Goal: Information Seeking & Learning: Learn about a topic

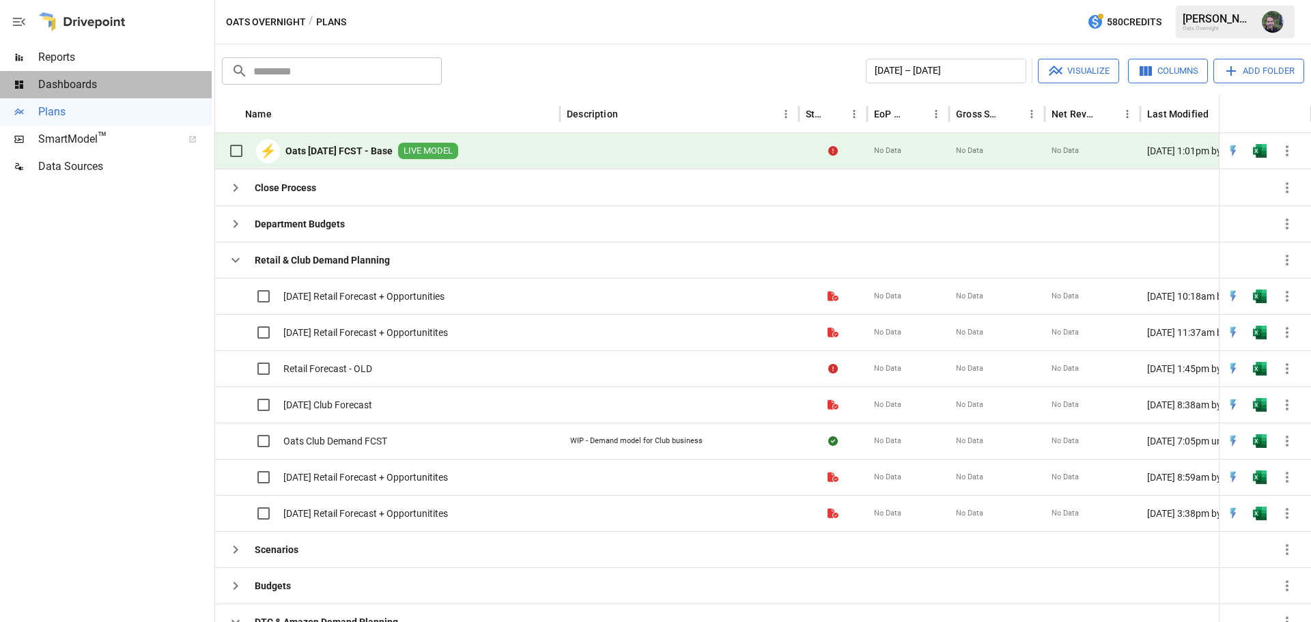
click at [73, 83] on span "Dashboards" at bounding box center [124, 84] width 173 height 16
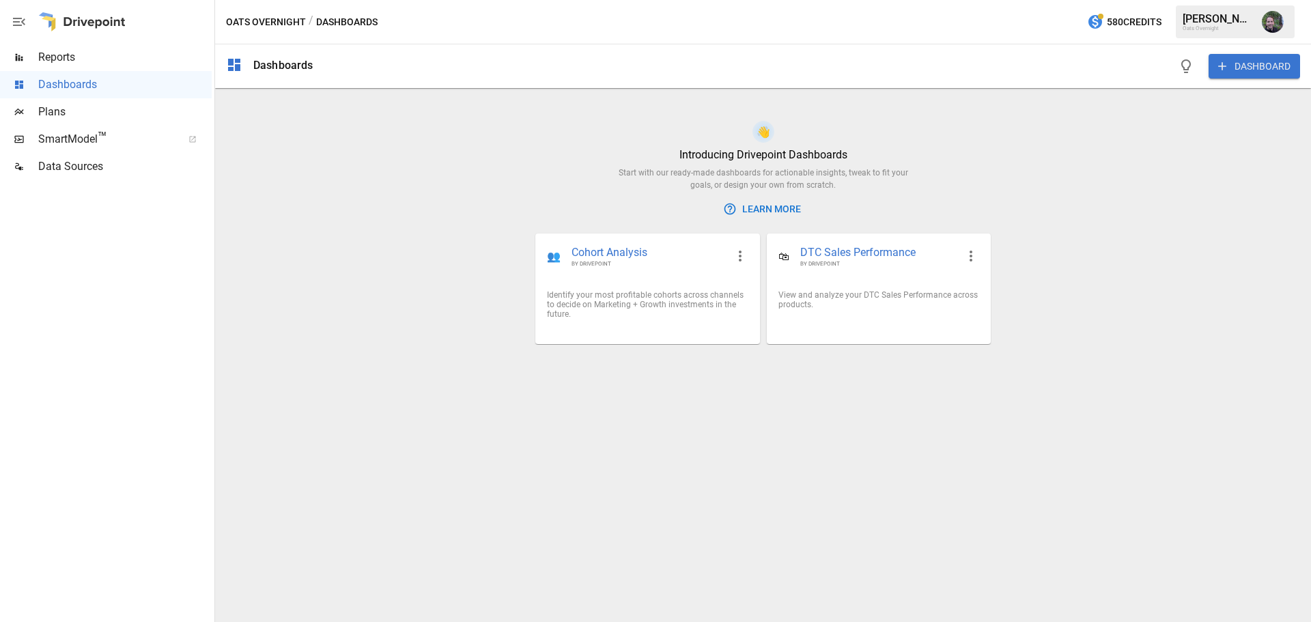
click at [106, 58] on span "Reports" at bounding box center [124, 57] width 173 height 16
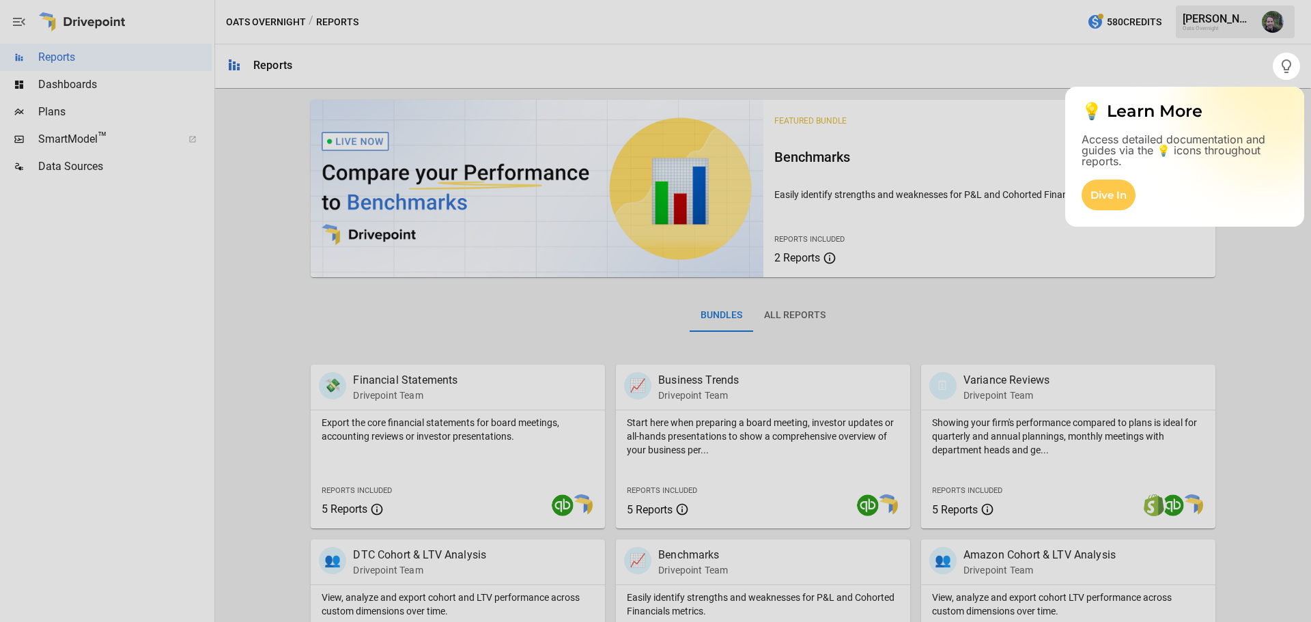
click at [1234, 301] on div at bounding box center [655, 351] width 1311 height 542
click at [1199, 68] on div at bounding box center [636, 311] width 1273 height 622
click at [1299, 64] on button "button" at bounding box center [1286, 66] width 27 height 27
click at [1096, 192] on div "Dive In" at bounding box center [1109, 195] width 54 height 31
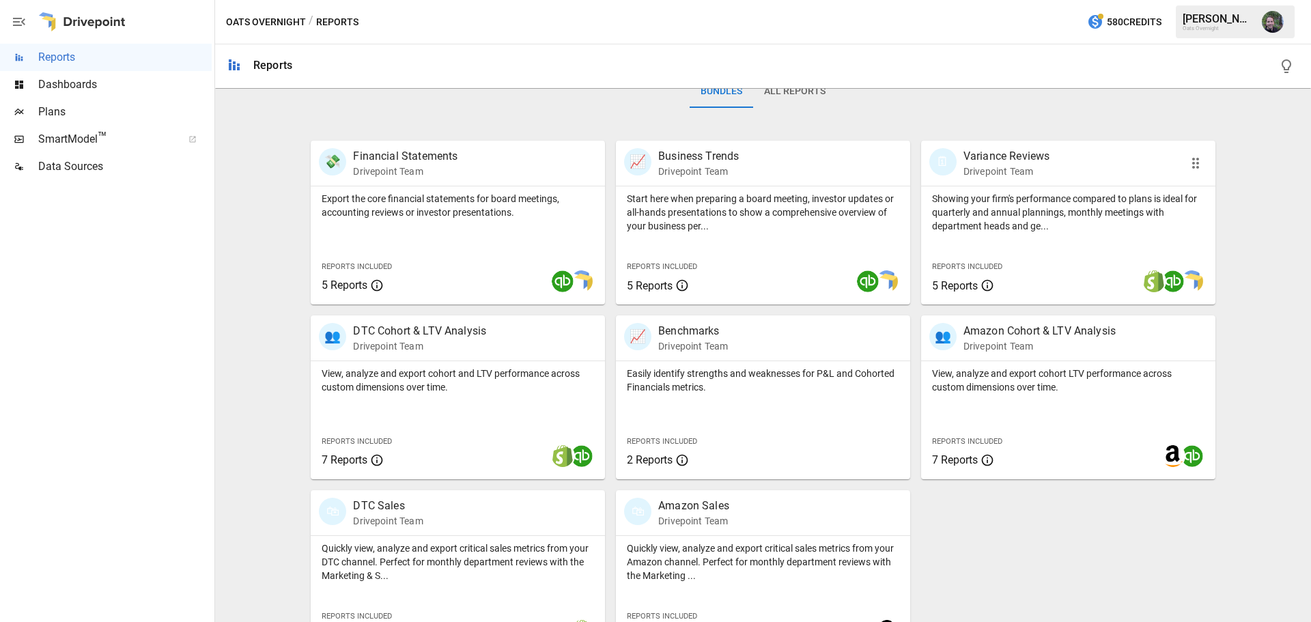
scroll to position [262, 0]
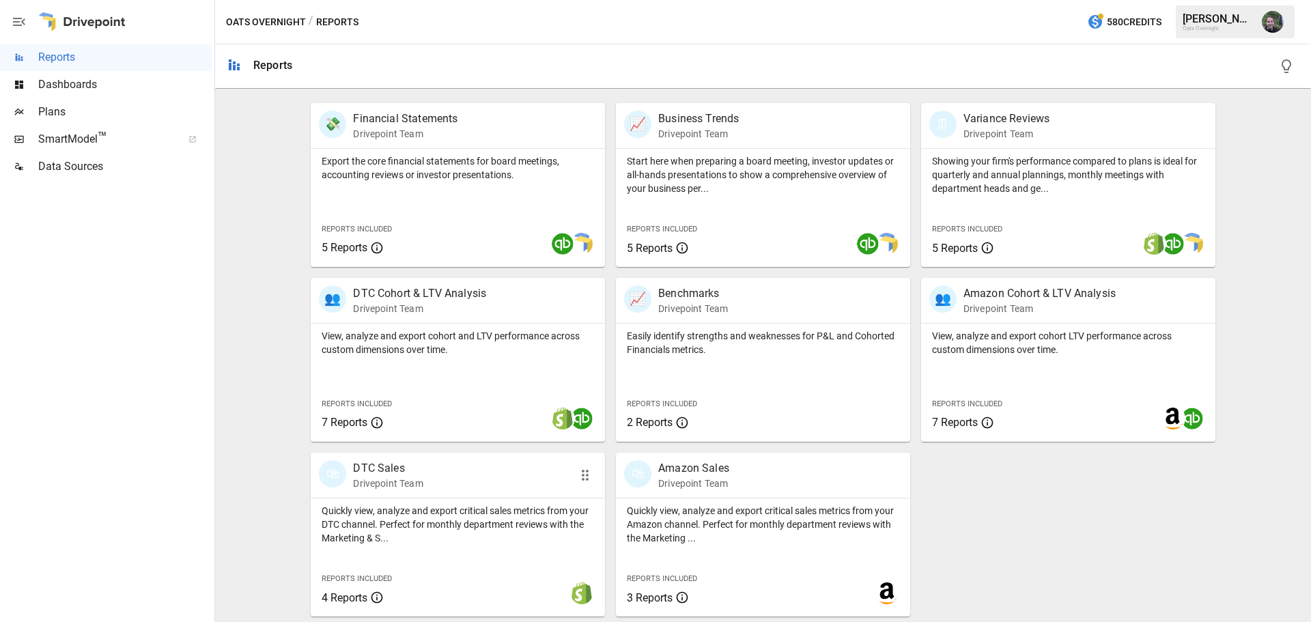
click at [464, 470] on div "🛍 DTC Sales Drivepoint Team" at bounding box center [435, 475] width 232 height 30
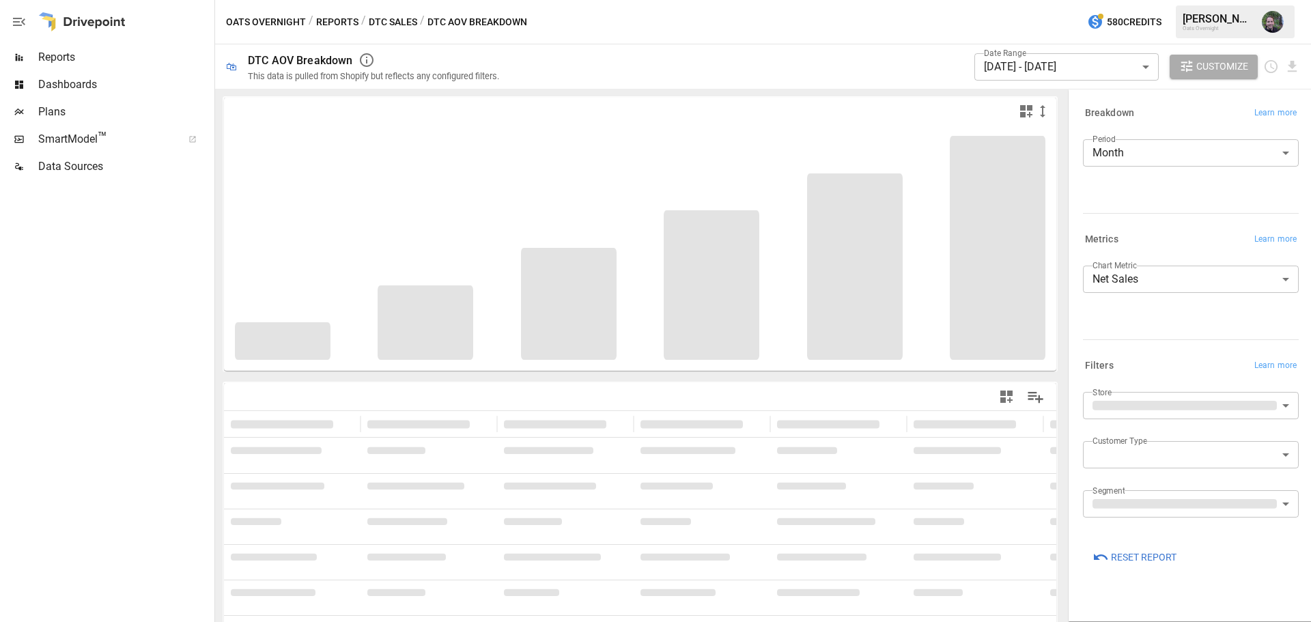
click at [396, 17] on button "DTC Sales" at bounding box center [393, 22] width 48 height 17
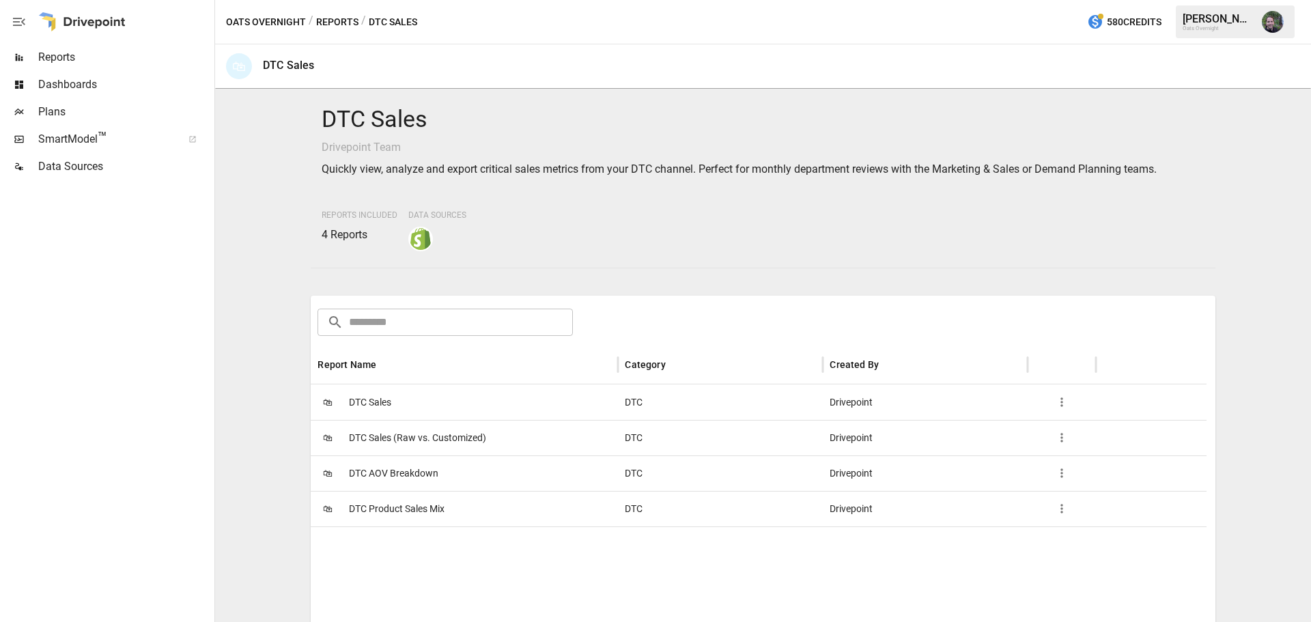
click at [372, 404] on span "DTC Sales" at bounding box center [370, 402] width 42 height 35
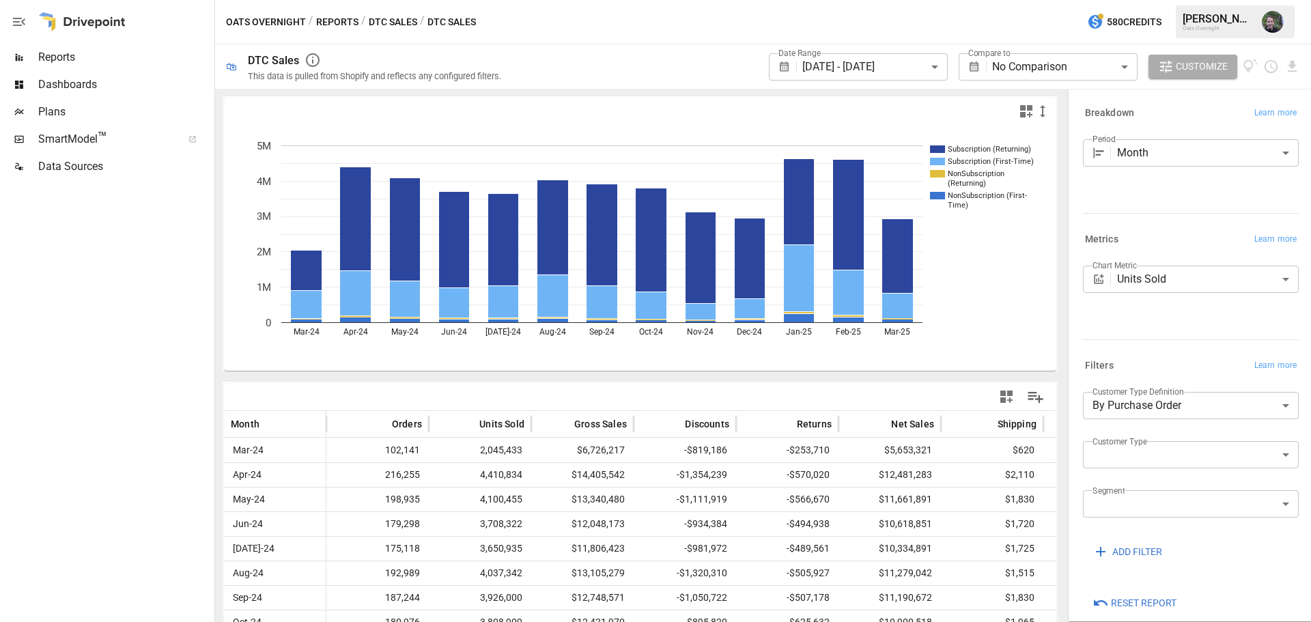
click at [904, 0] on body "**********" at bounding box center [655, 0] width 1311 height 0
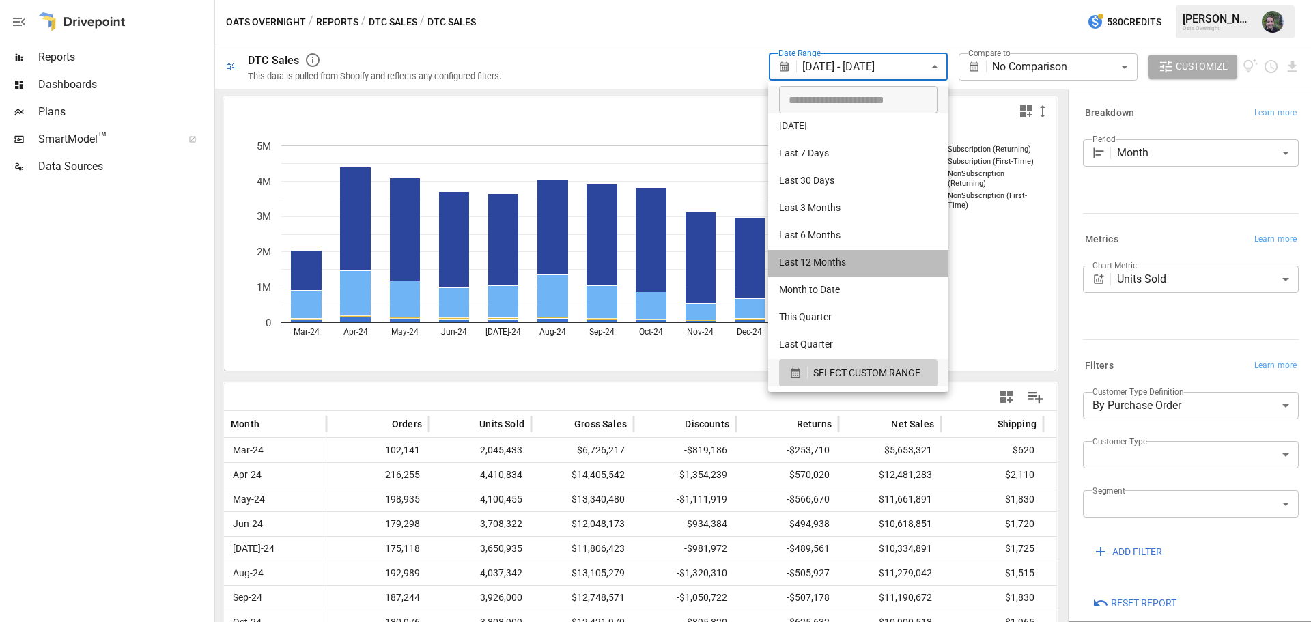
click at [852, 260] on li "Last 12 Months" at bounding box center [858, 263] width 180 height 27
type input "**********"
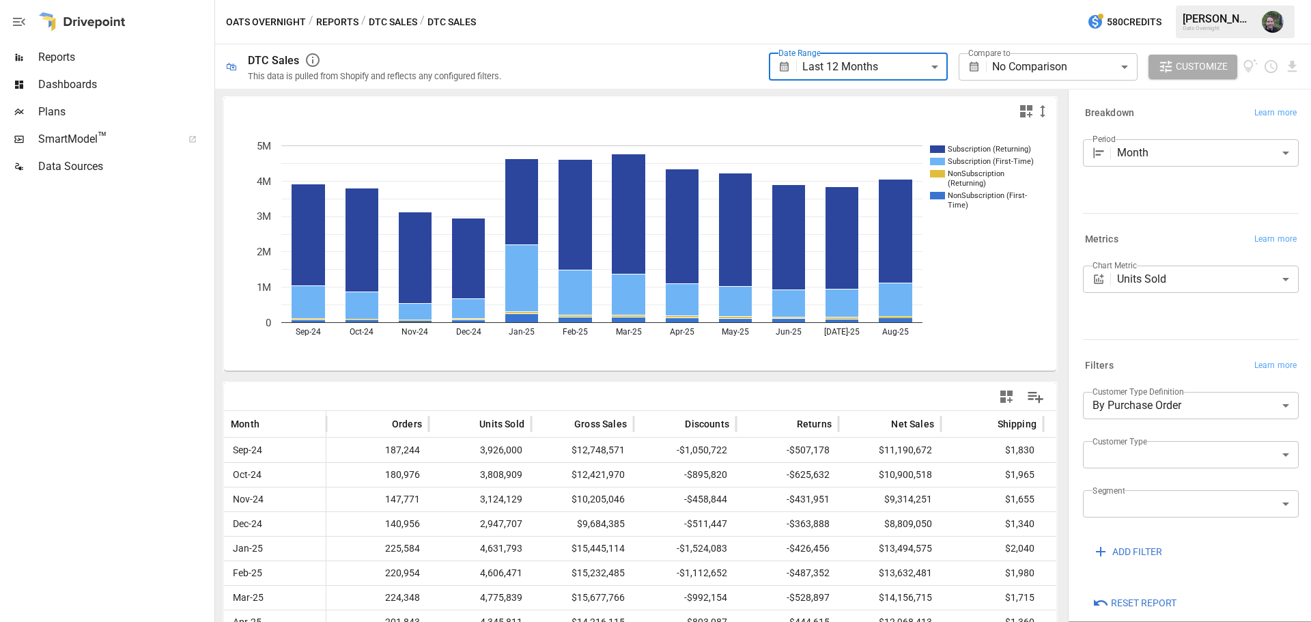
click at [854, 0] on body "**********" at bounding box center [655, 0] width 1311 height 0
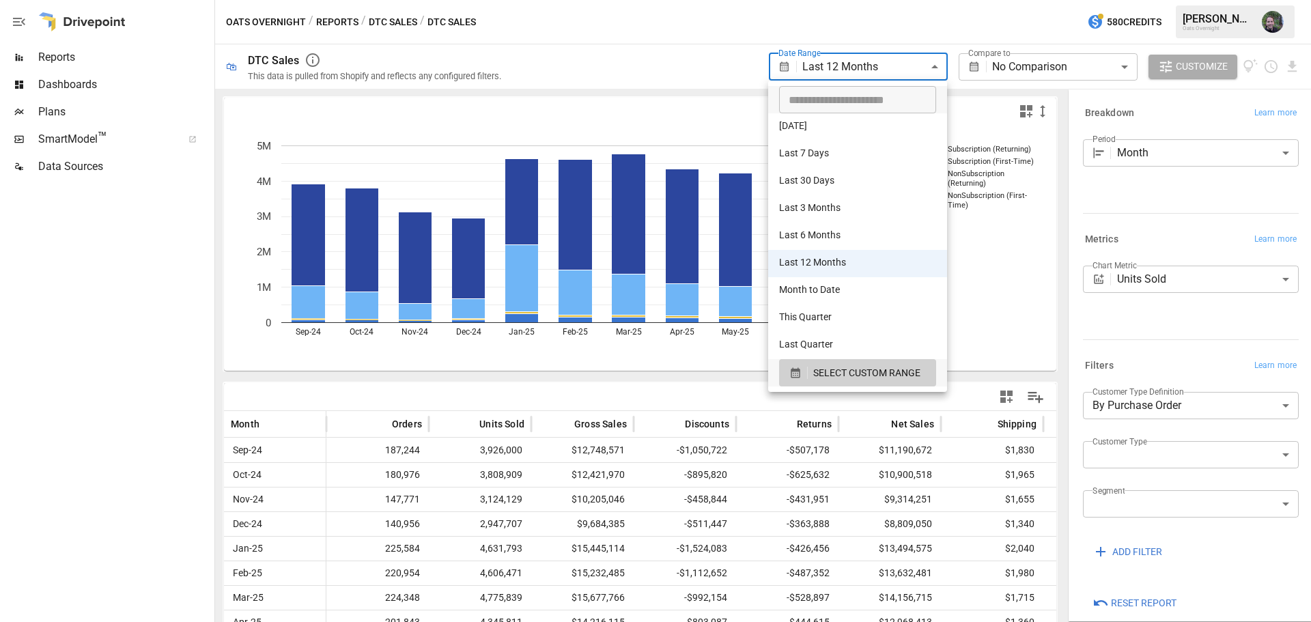
click at [628, 70] on div at bounding box center [655, 311] width 1311 height 622
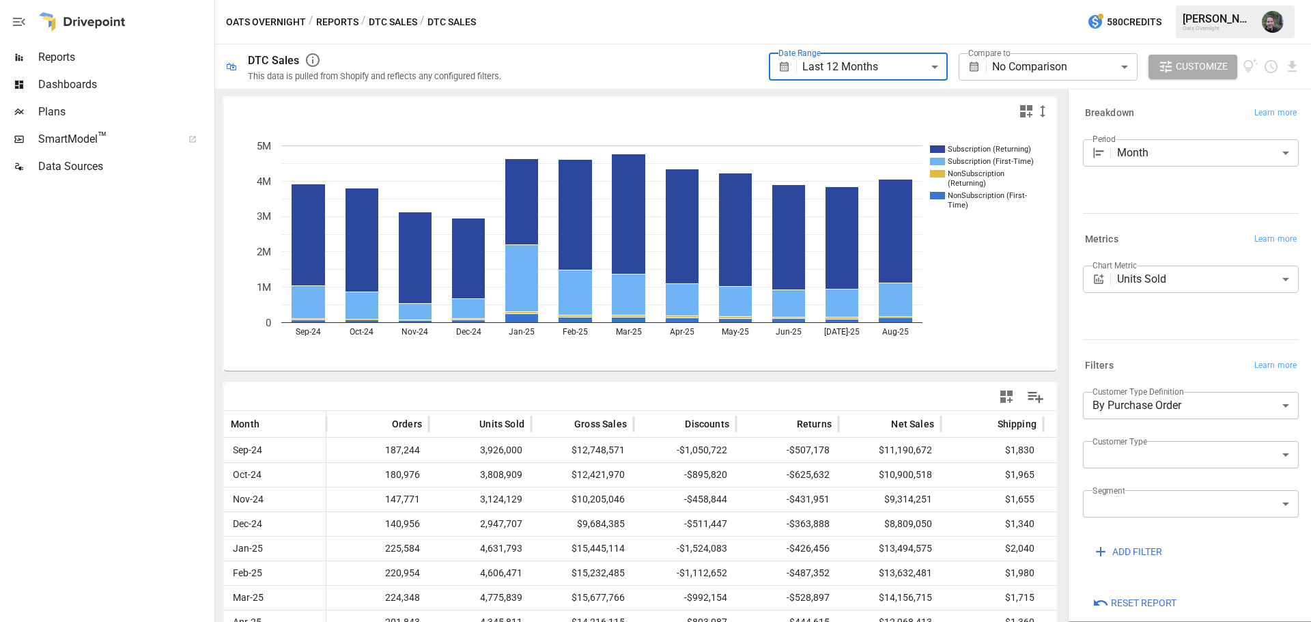
click at [83, 61] on span "Reports" at bounding box center [124, 57] width 173 height 16
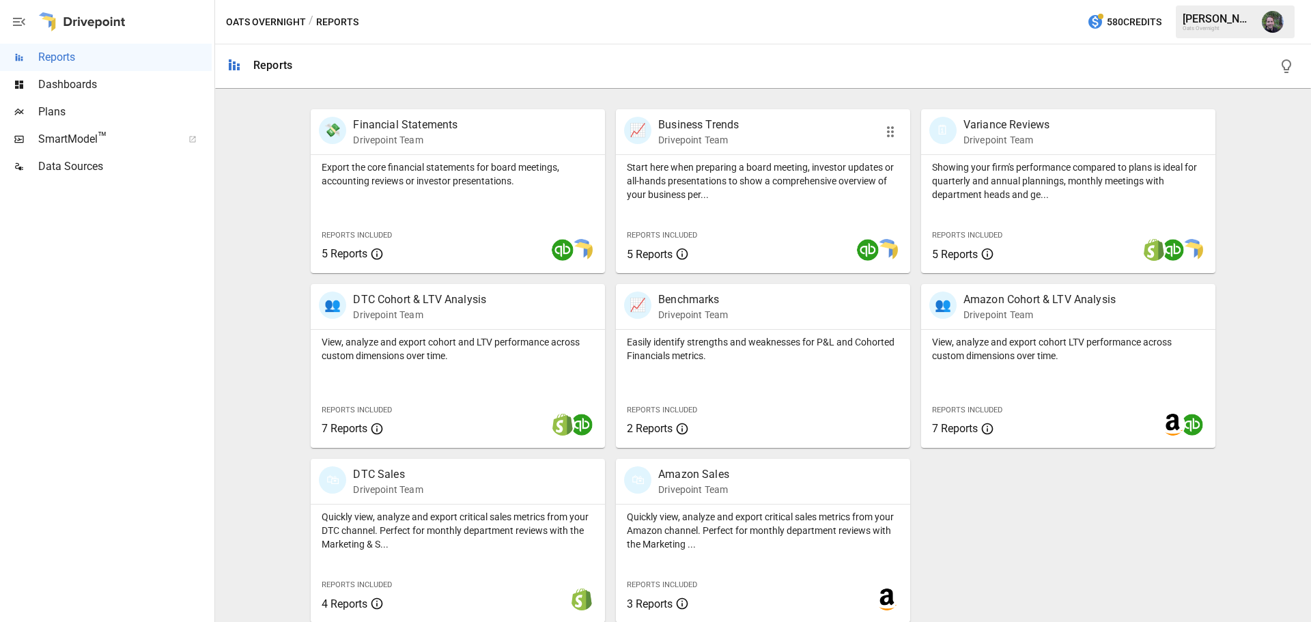
scroll to position [262, 0]
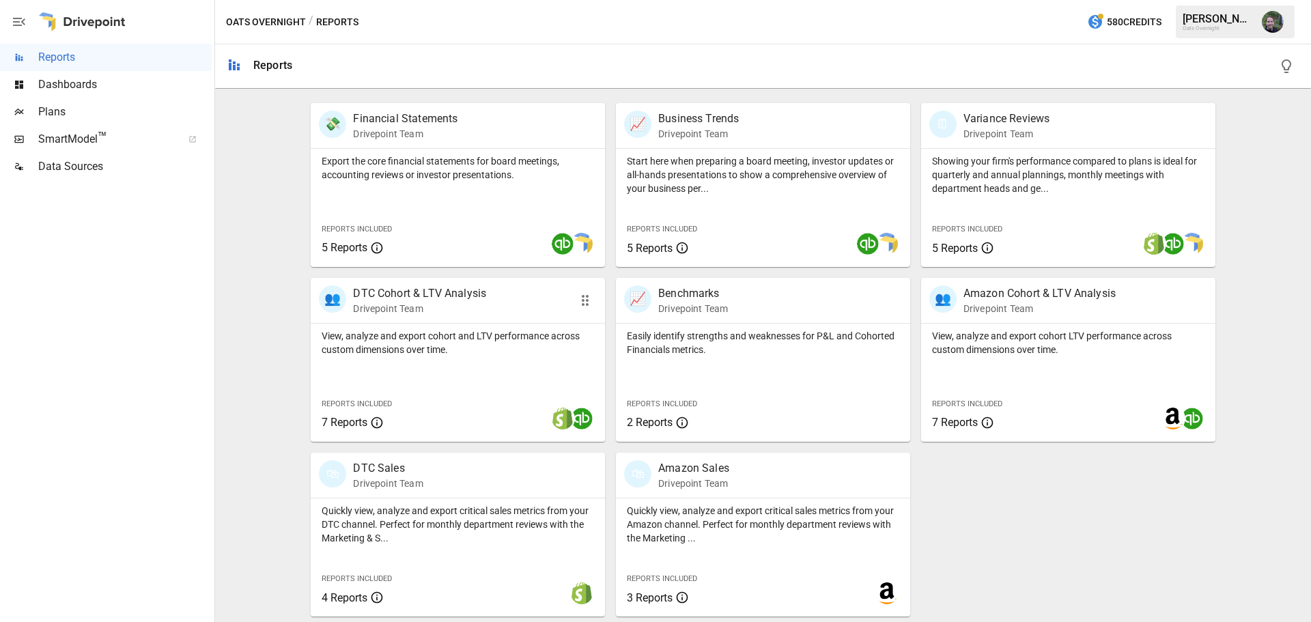
click at [469, 300] on p "DTC Cohort & LTV Analysis" at bounding box center [419, 293] width 133 height 16
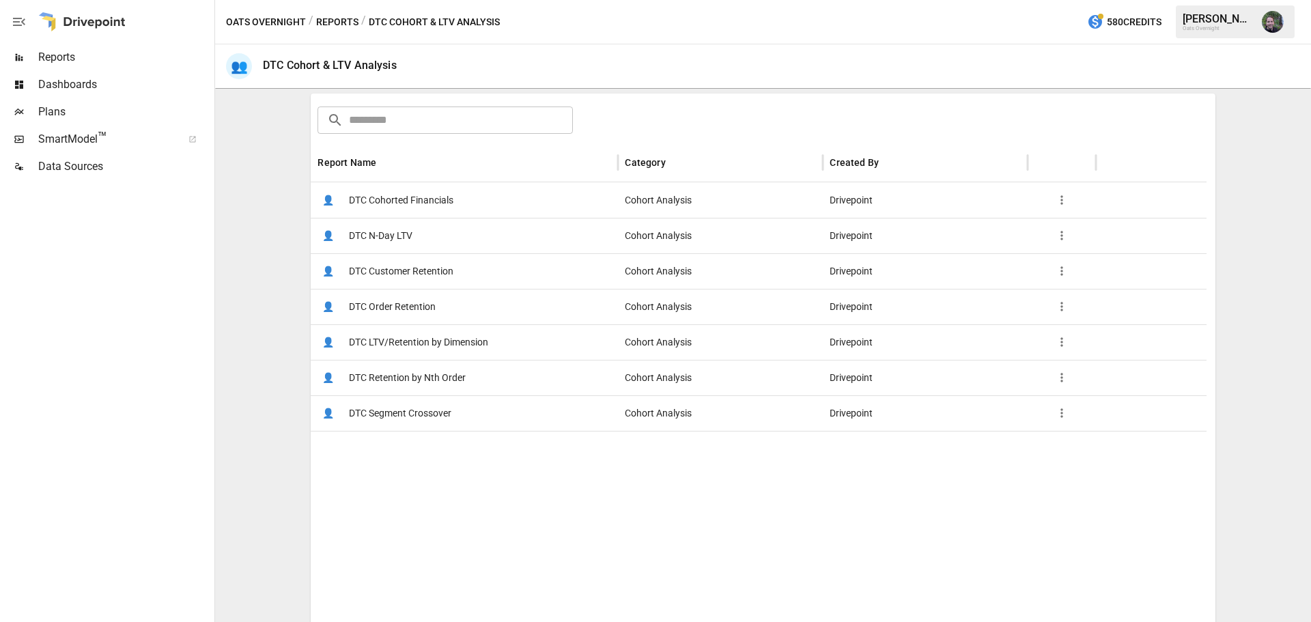
scroll to position [205, 0]
drag, startPoint x: 731, startPoint y: 292, endPoint x: 731, endPoint y: 283, distance: 8.2
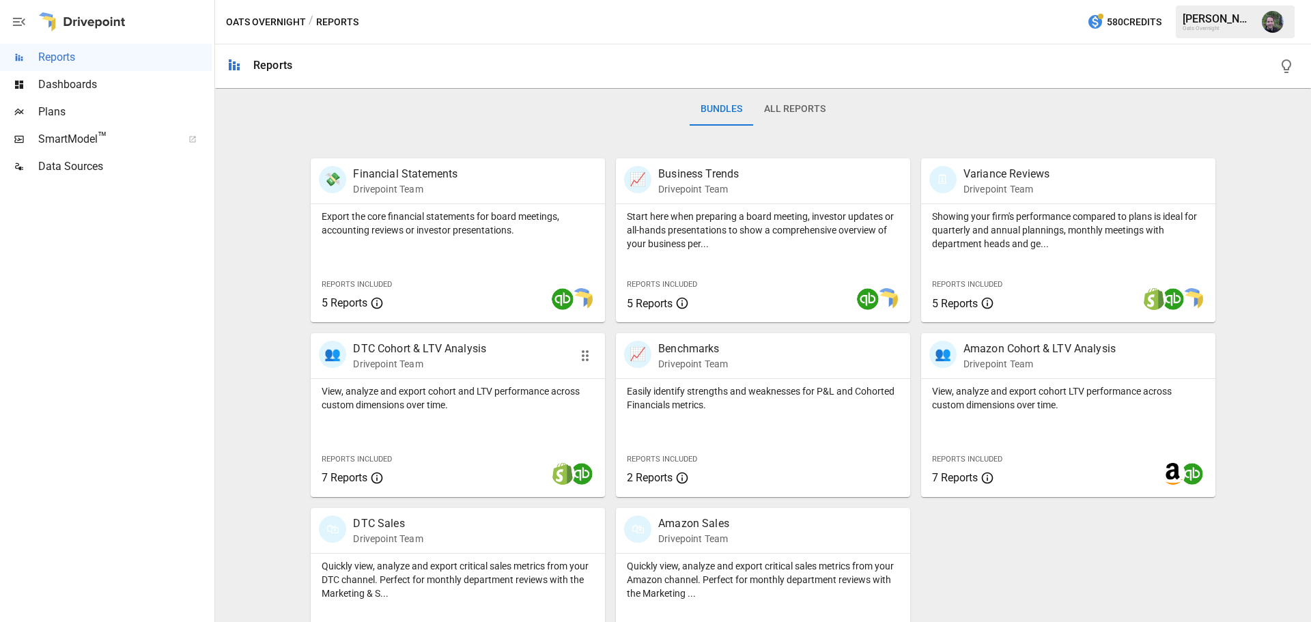
scroll to position [262, 0]
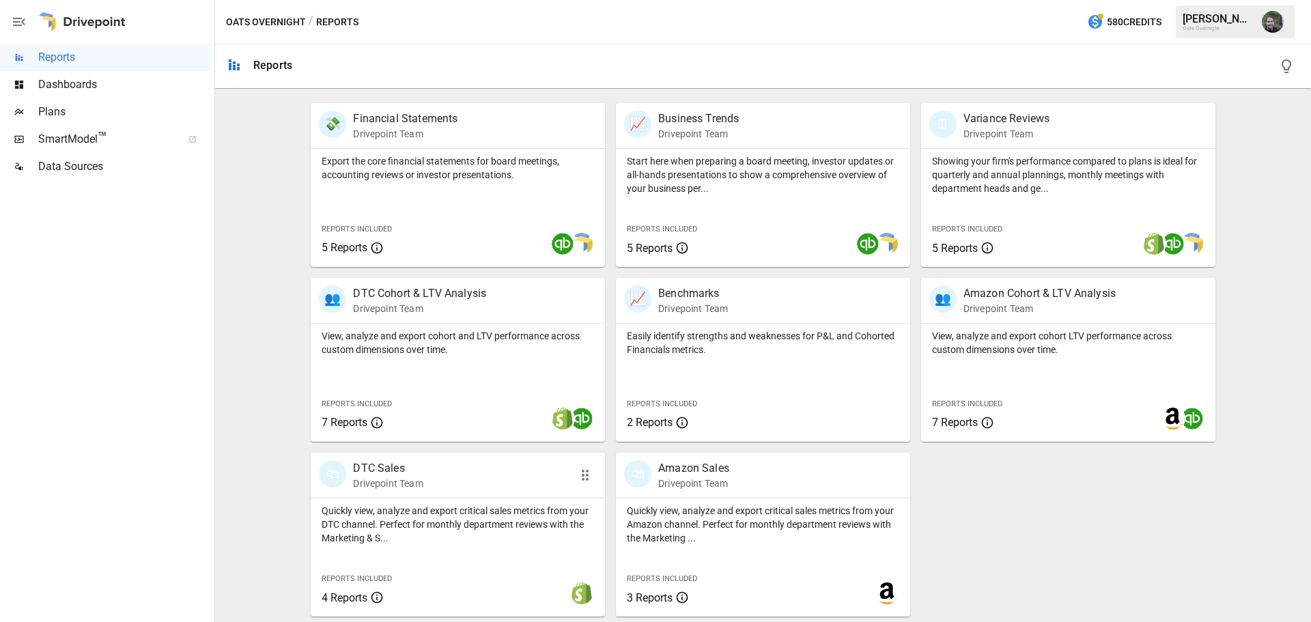
click at [486, 467] on div "🛍 DTC Sales Drivepoint Team" at bounding box center [435, 475] width 232 height 30
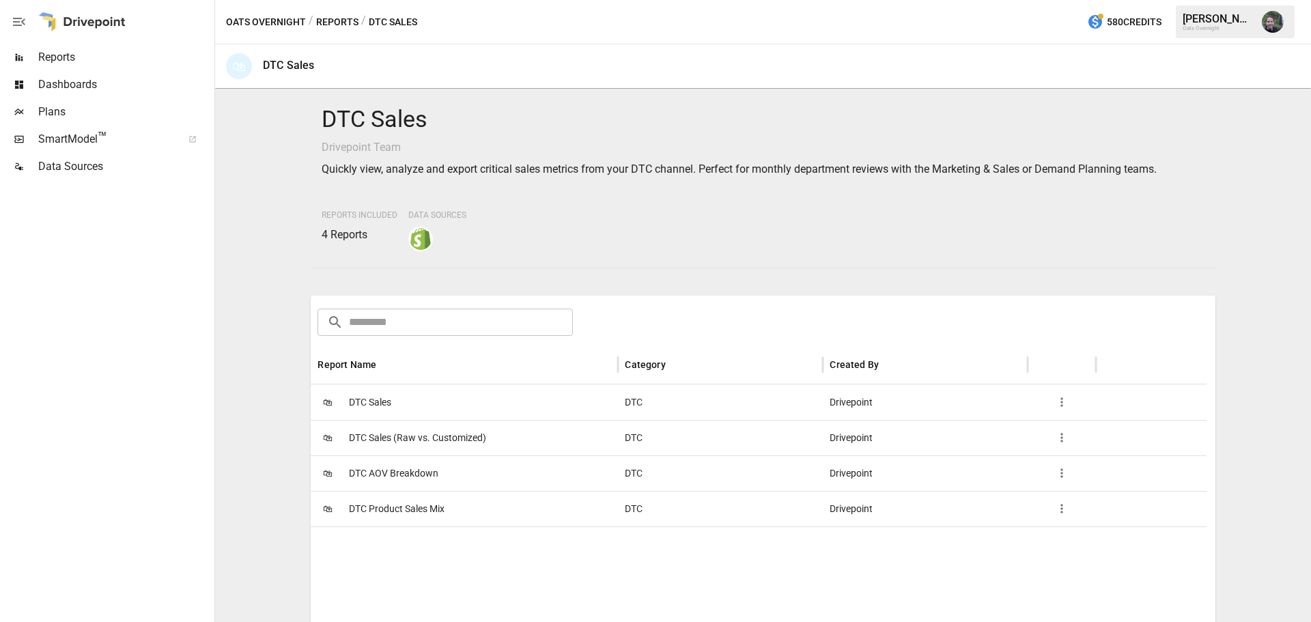
click at [403, 509] on span "DTC Product Sales Mix" at bounding box center [397, 509] width 96 height 35
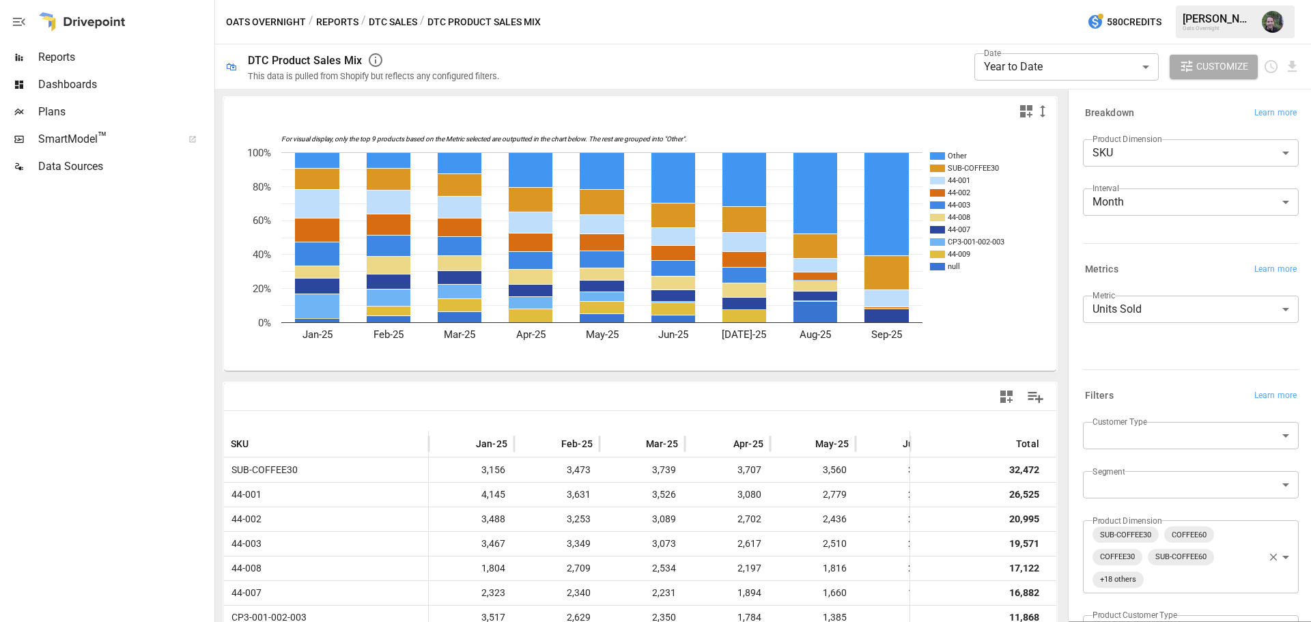
click at [1124, 0] on body "**********" at bounding box center [655, 0] width 1311 height 0
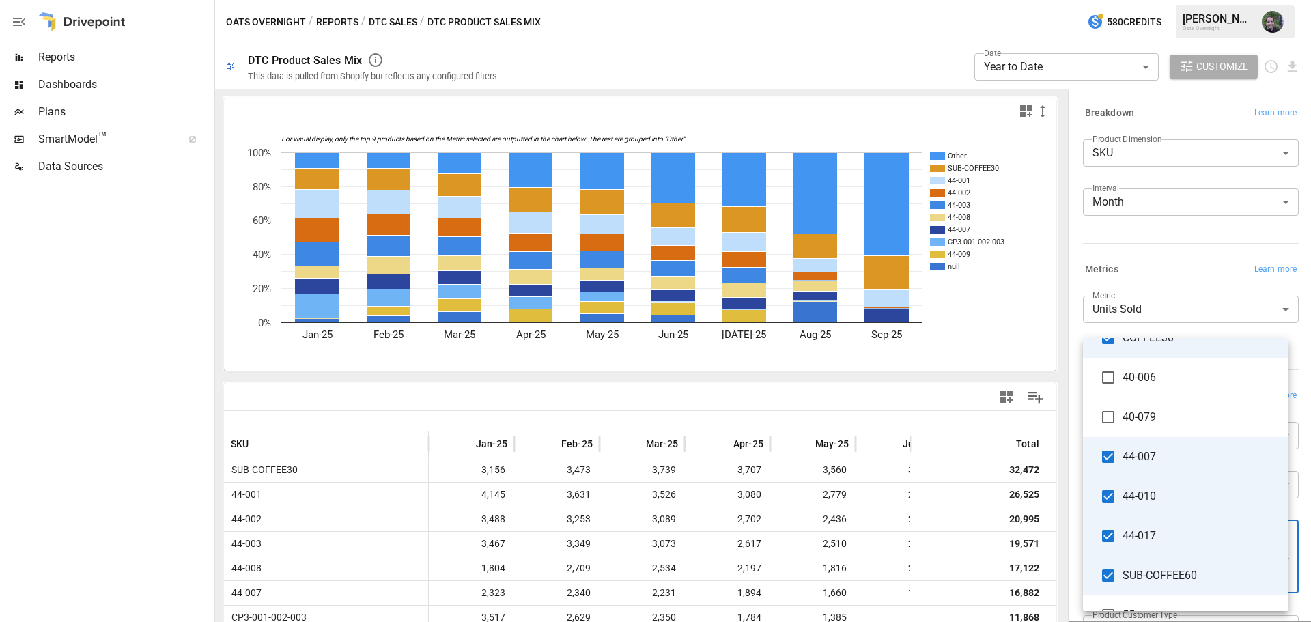
scroll to position [3455, 0]
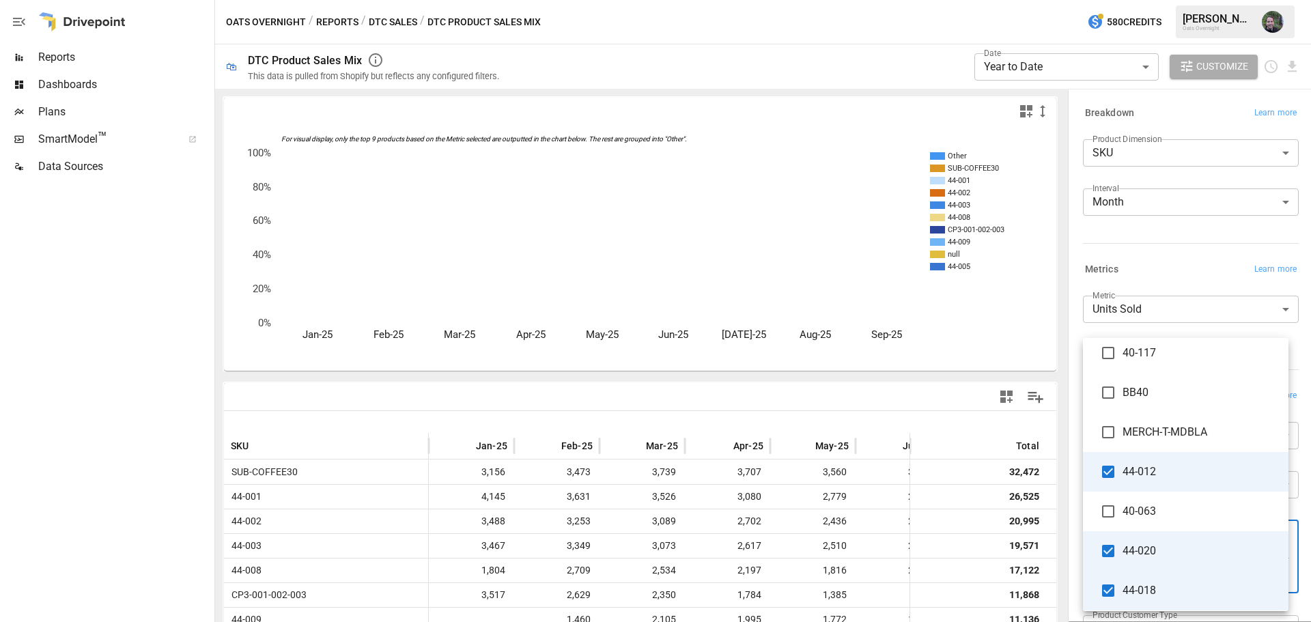
scroll to position [4548, 0]
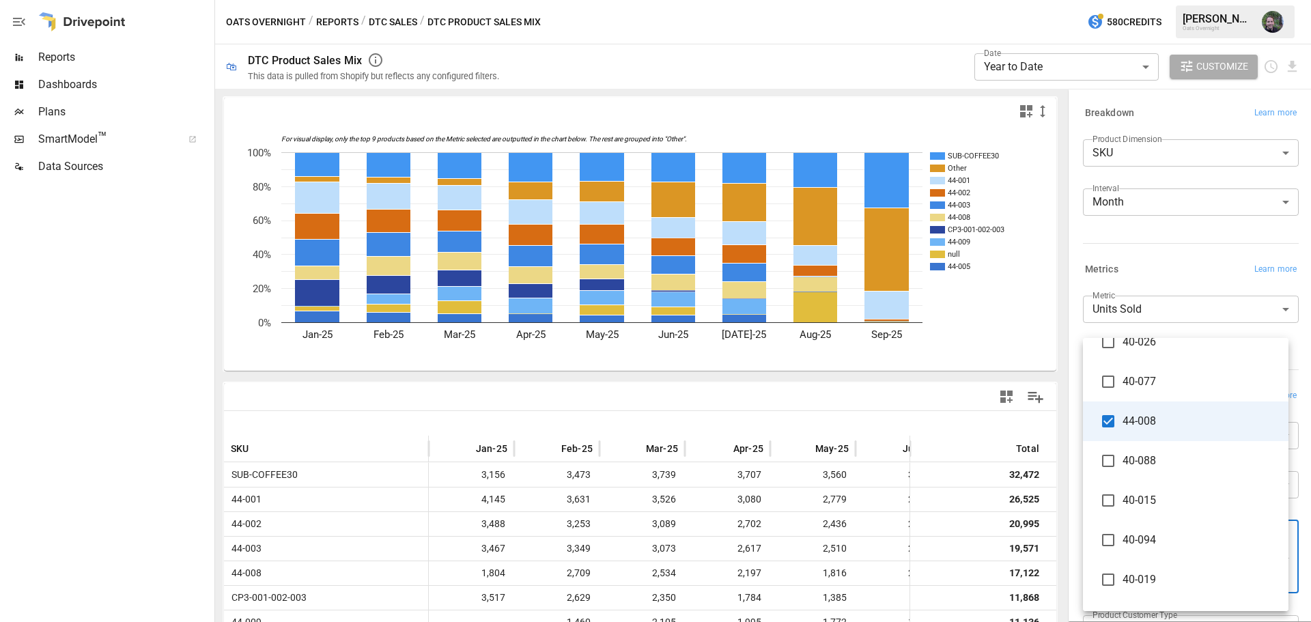
scroll to position [683, 0]
click at [1124, 423] on span "44-008" at bounding box center [1200, 421] width 155 height 16
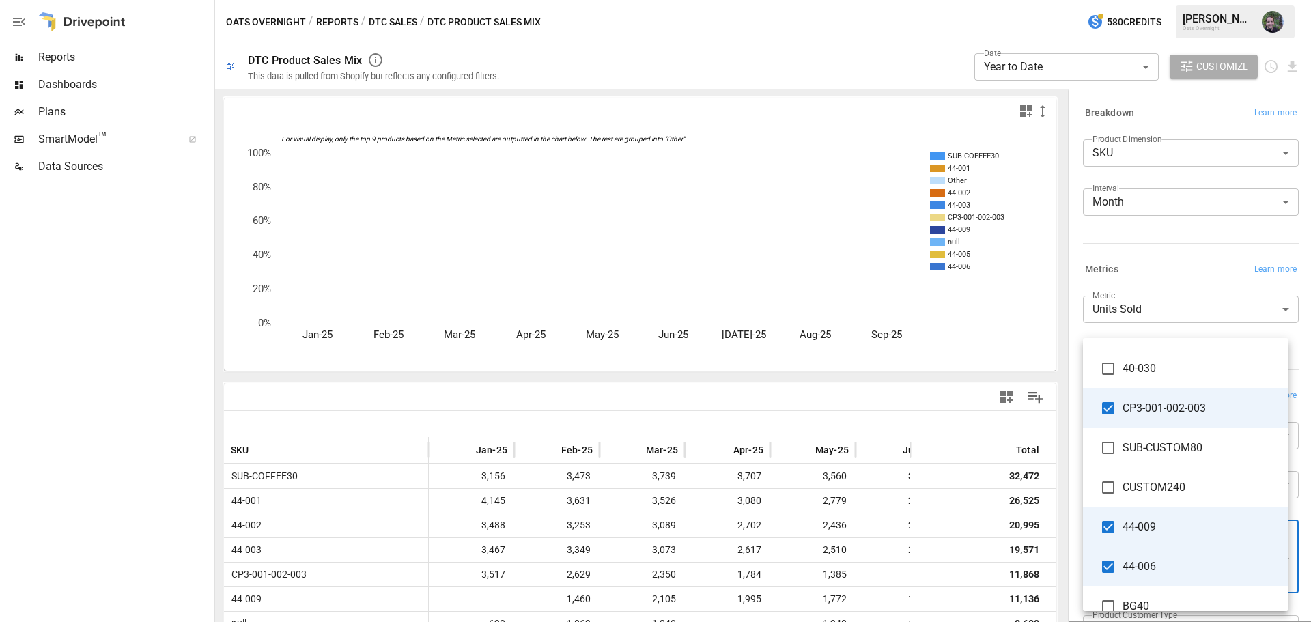
scroll to position [1639, 0]
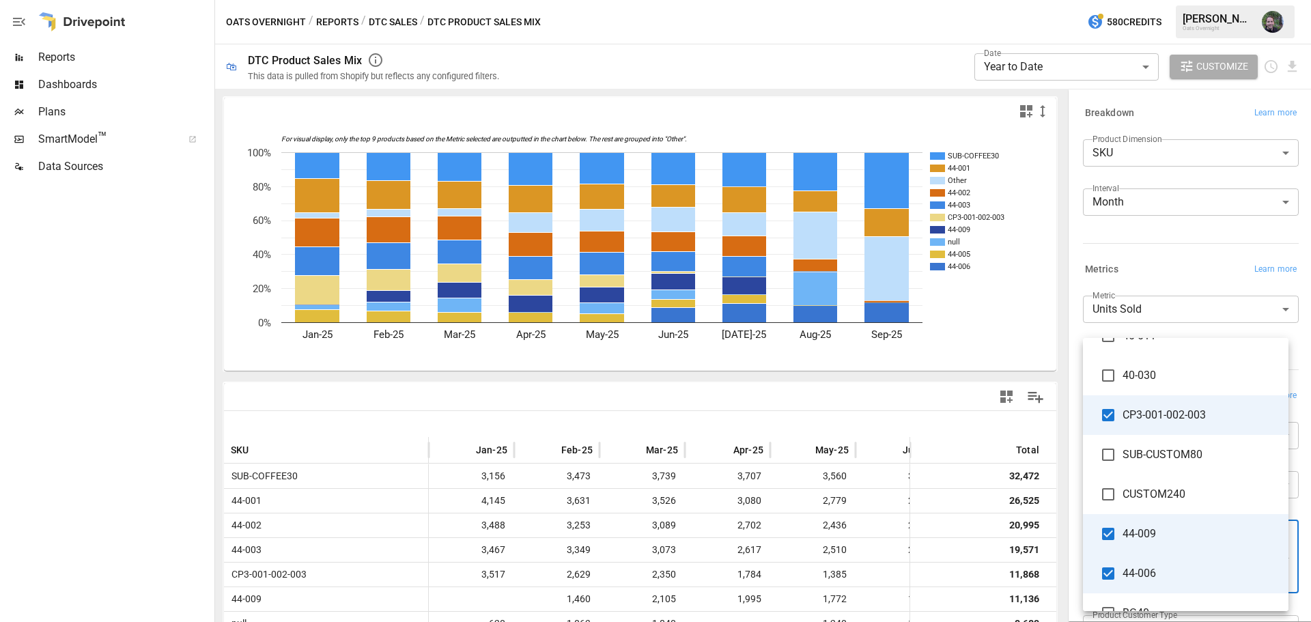
click at [1144, 535] on span "44-009" at bounding box center [1200, 534] width 155 height 16
click at [1138, 570] on span "44-006" at bounding box center [1200, 574] width 155 height 16
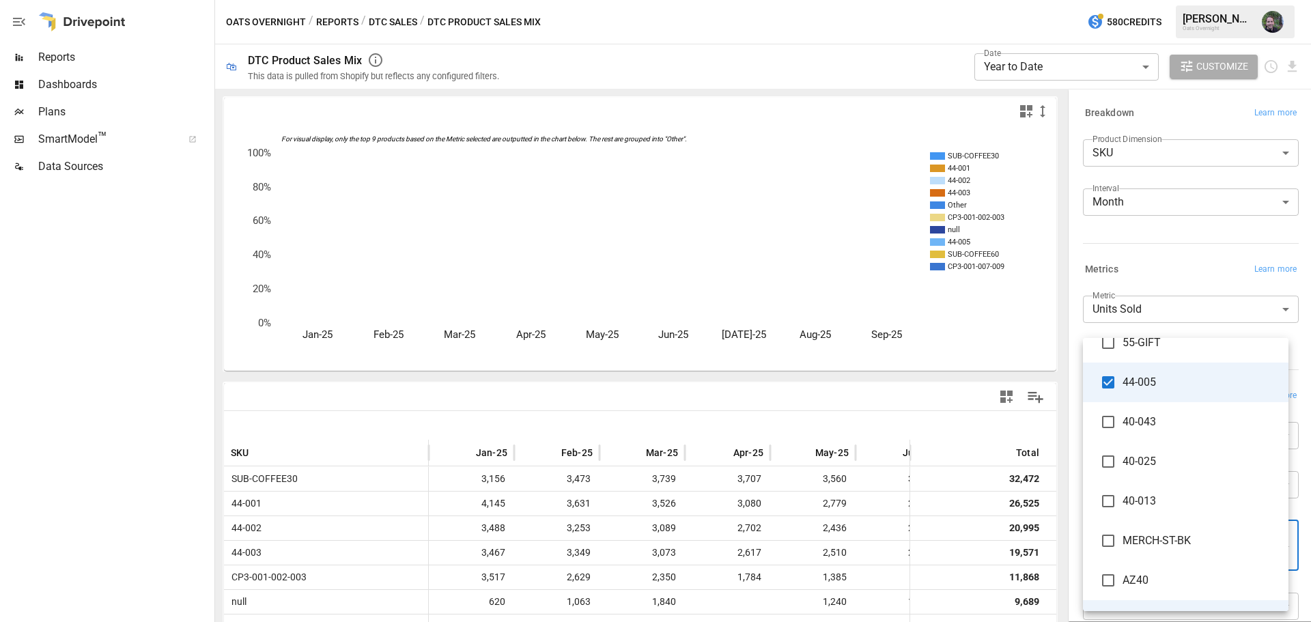
scroll to position [2322, 0]
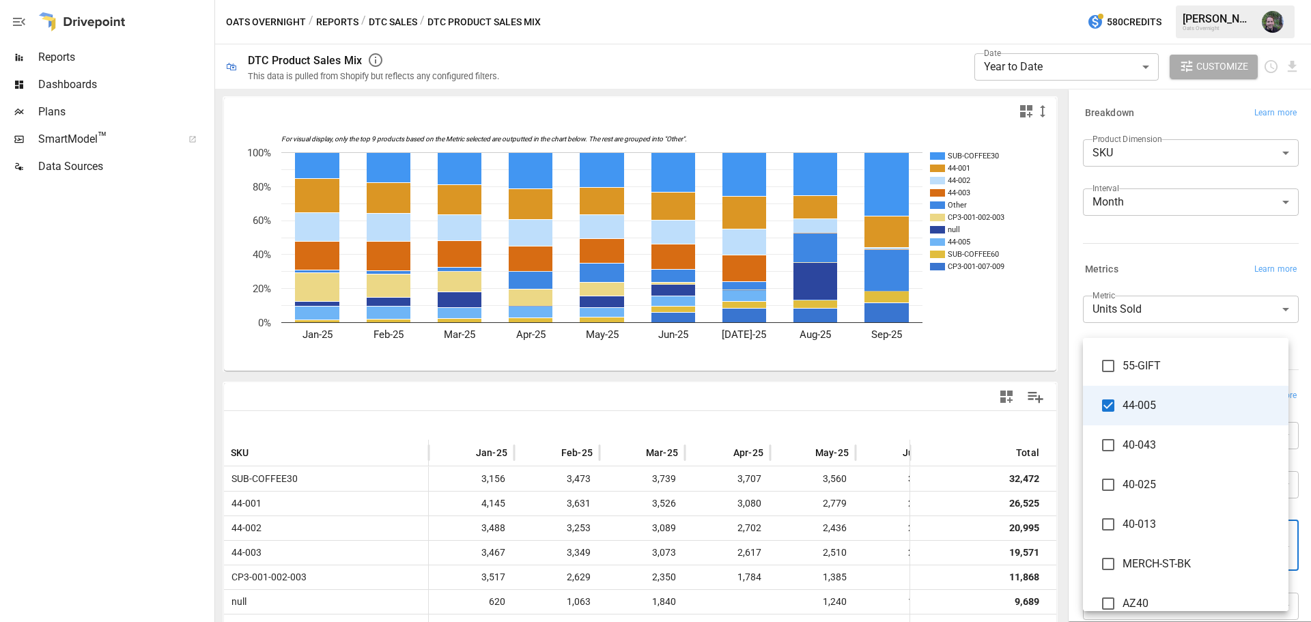
click at [1145, 401] on span "44-005" at bounding box center [1200, 406] width 155 height 16
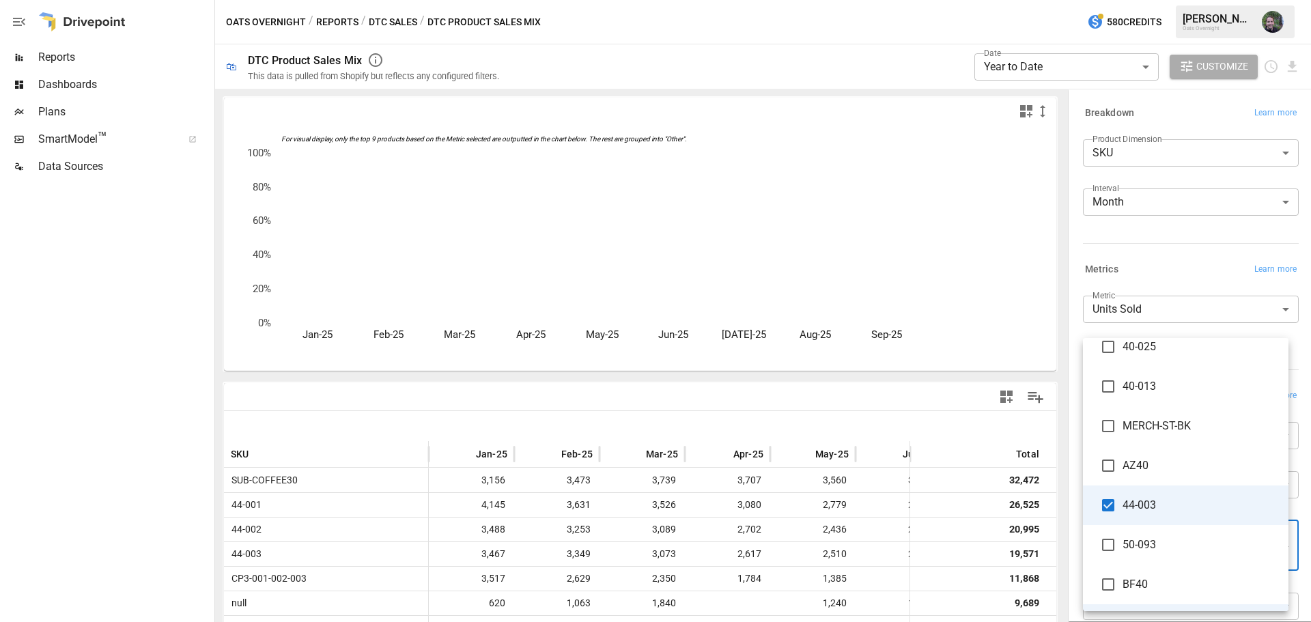
scroll to position [2527, 0]
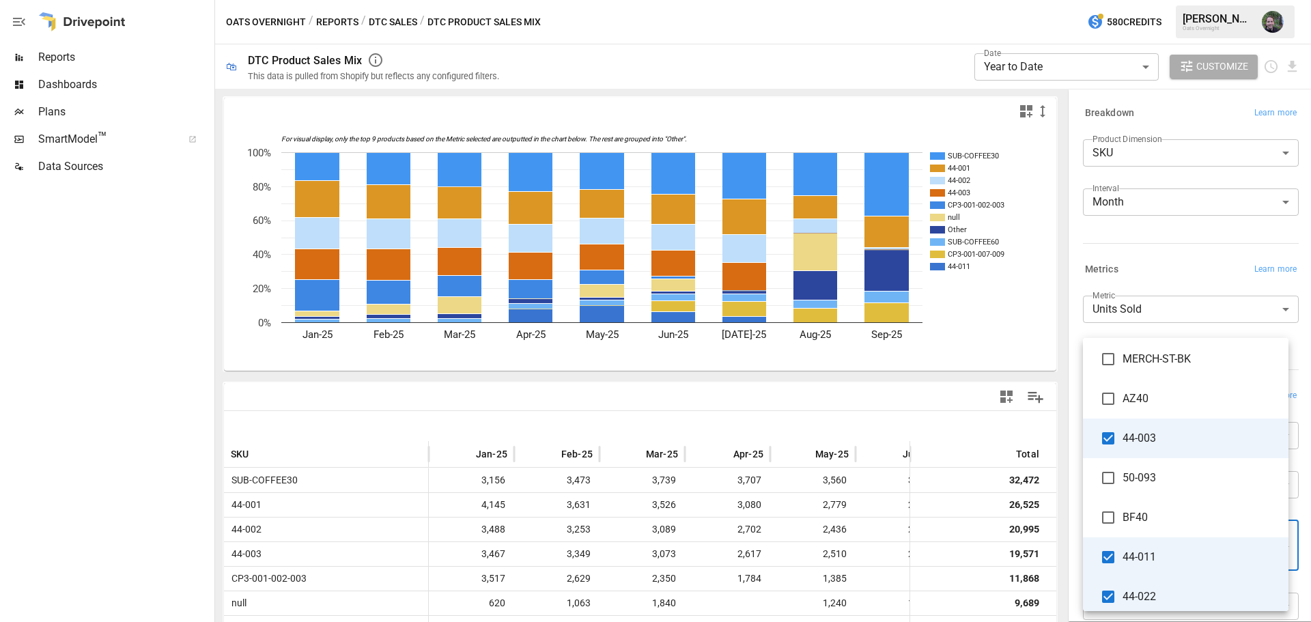
click at [1171, 434] on span "44-003" at bounding box center [1200, 438] width 155 height 16
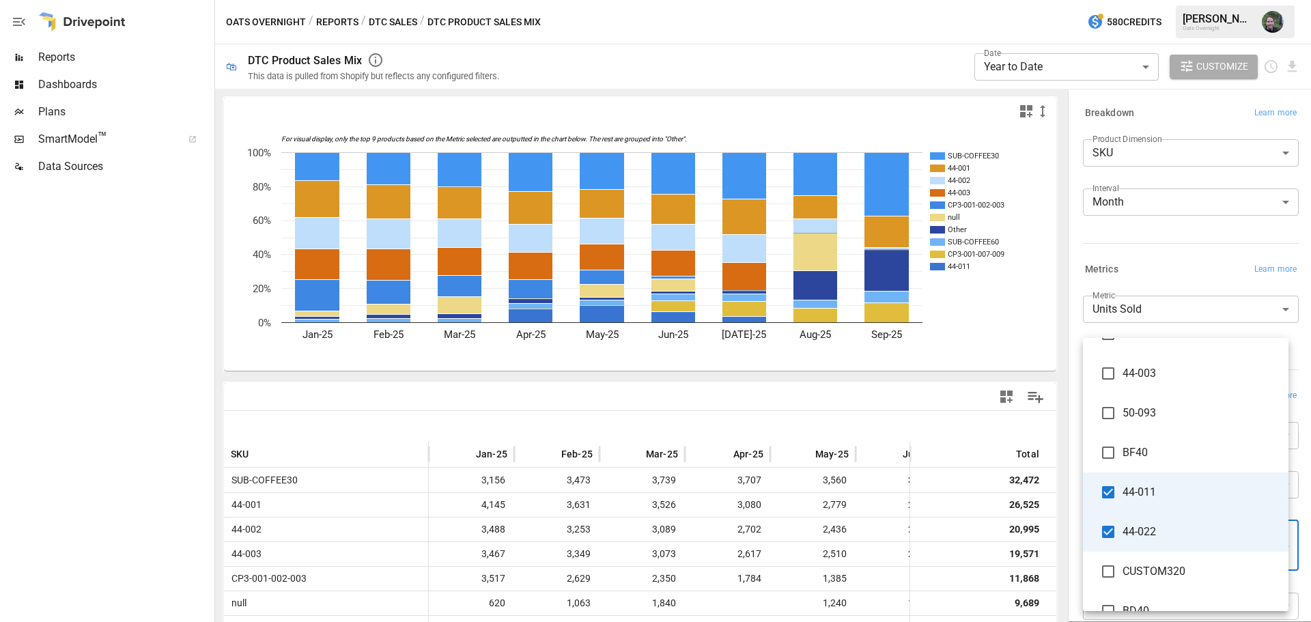
scroll to position [2595, 0]
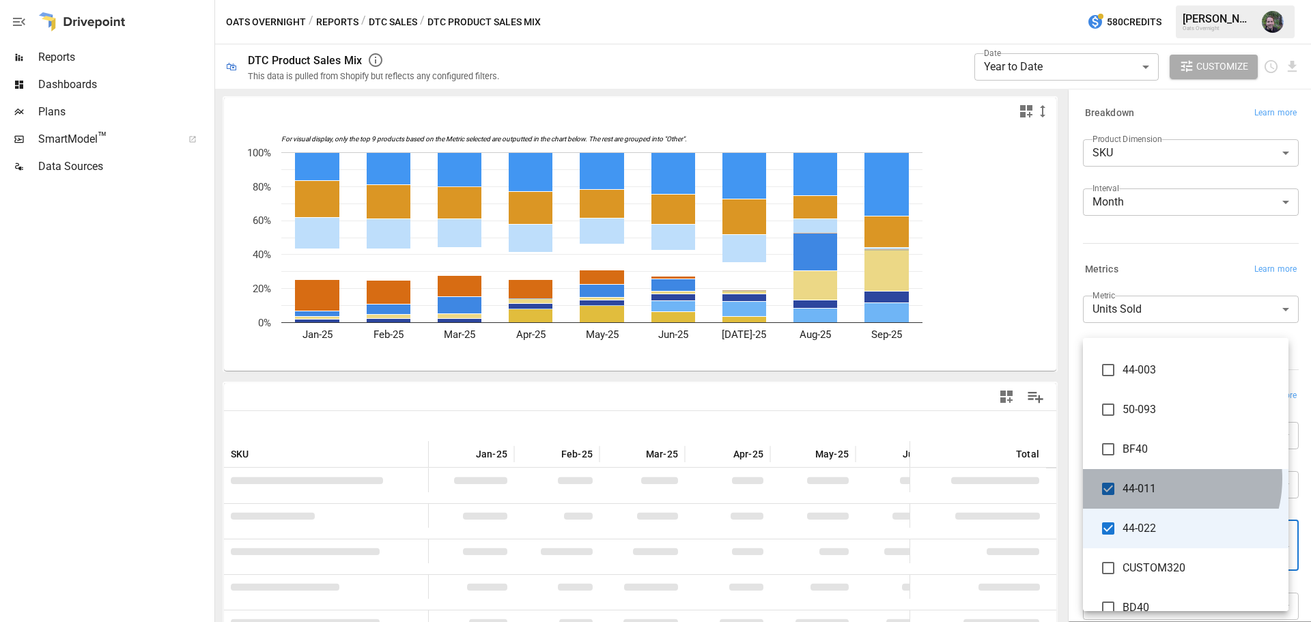
click at [1154, 479] on li "44-011" at bounding box center [1186, 489] width 206 height 40
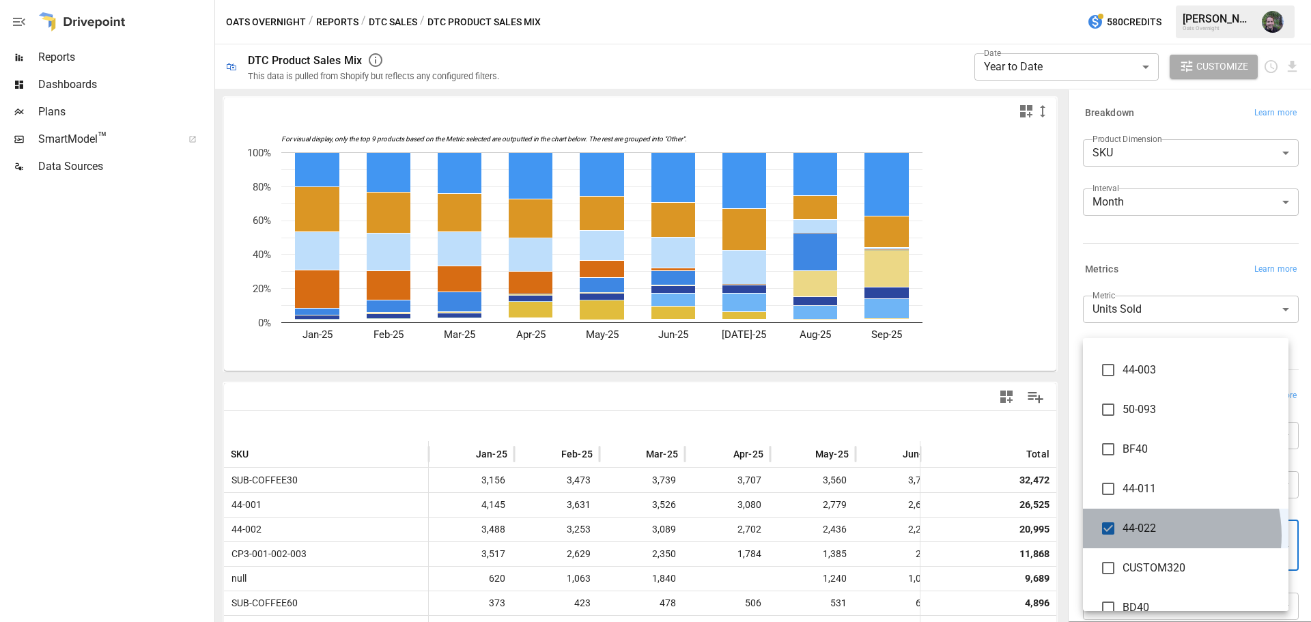
click at [1147, 535] on span "44-022" at bounding box center [1200, 528] width 155 height 16
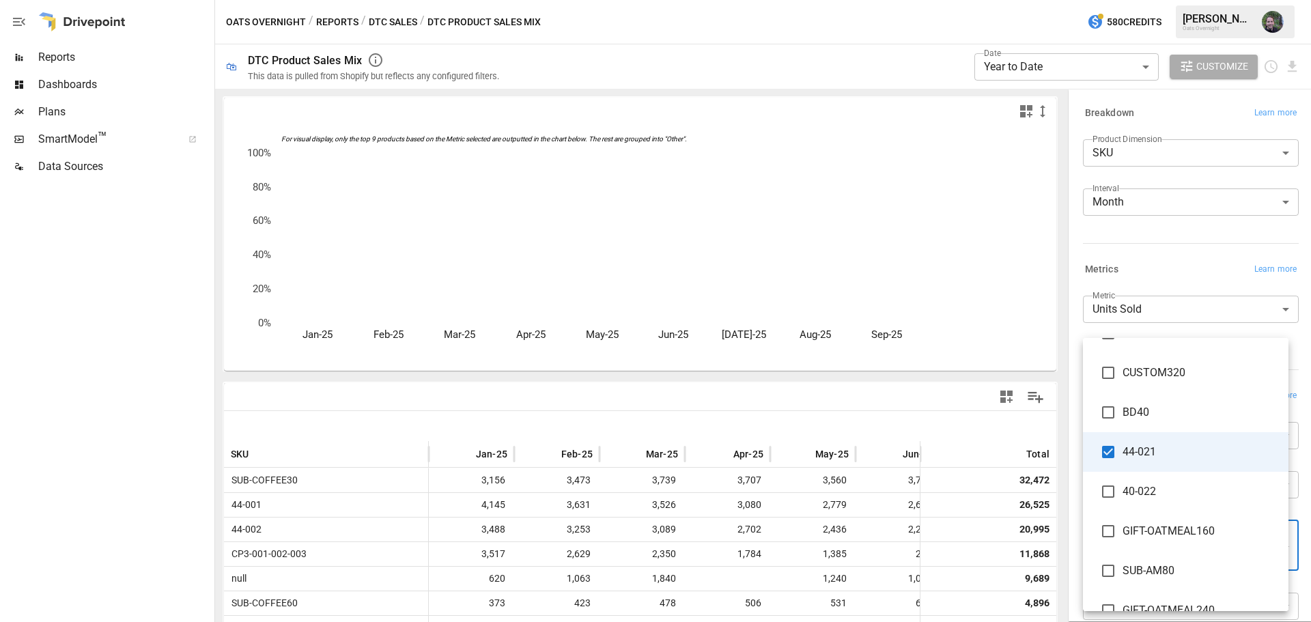
scroll to position [2869, 0]
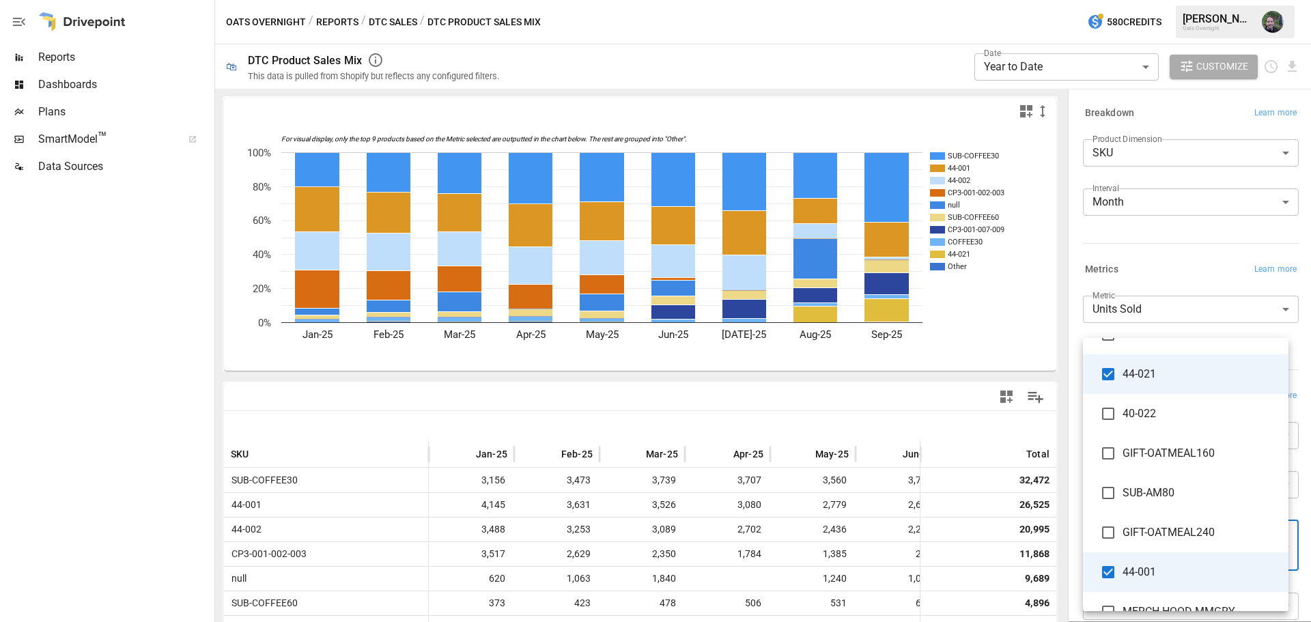
click at [1169, 376] on span "44-021" at bounding box center [1200, 374] width 155 height 16
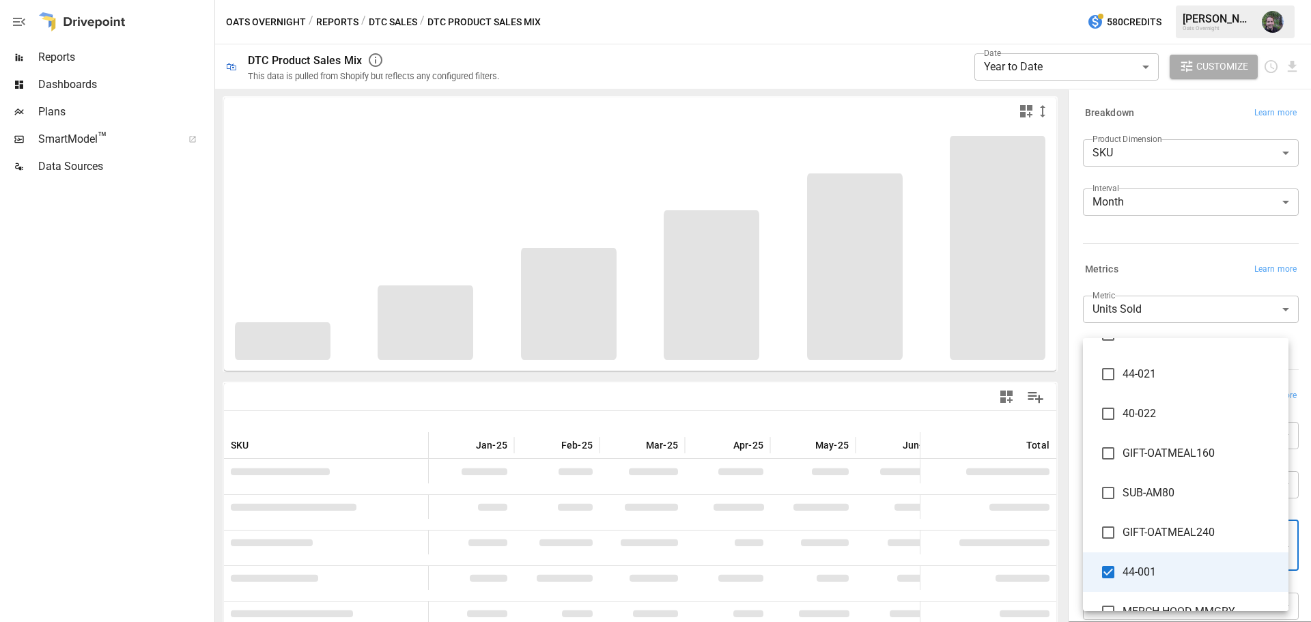
click at [1170, 572] on span "44-001" at bounding box center [1200, 572] width 155 height 16
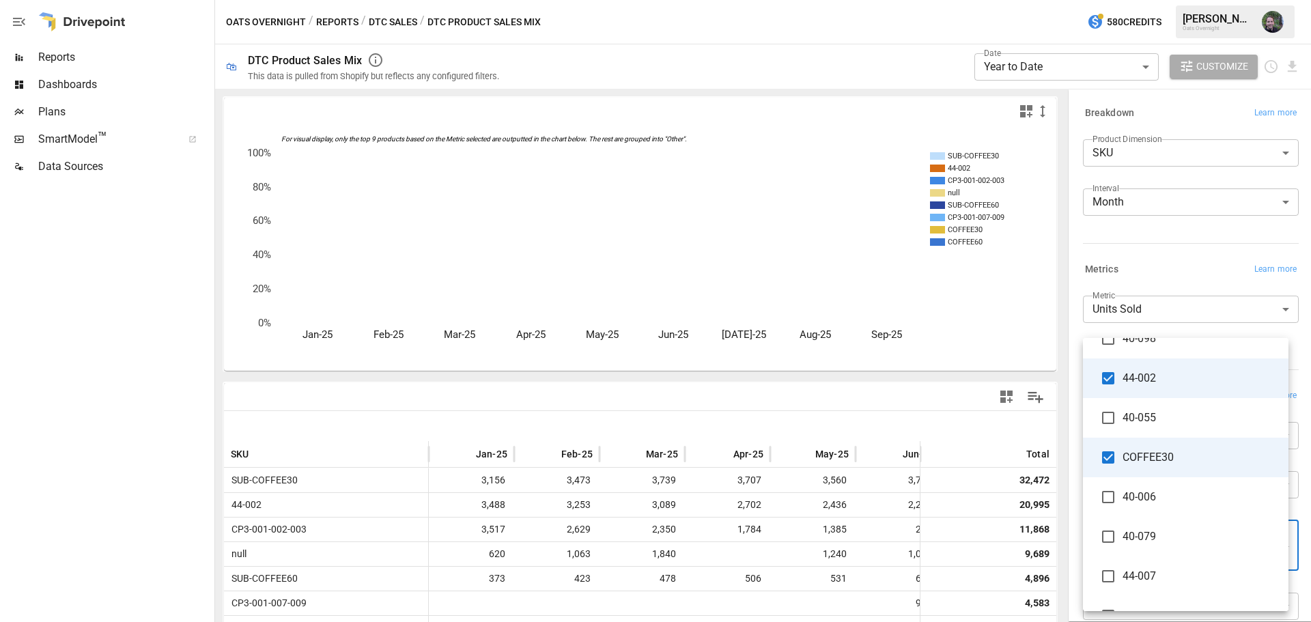
scroll to position [3347, 0]
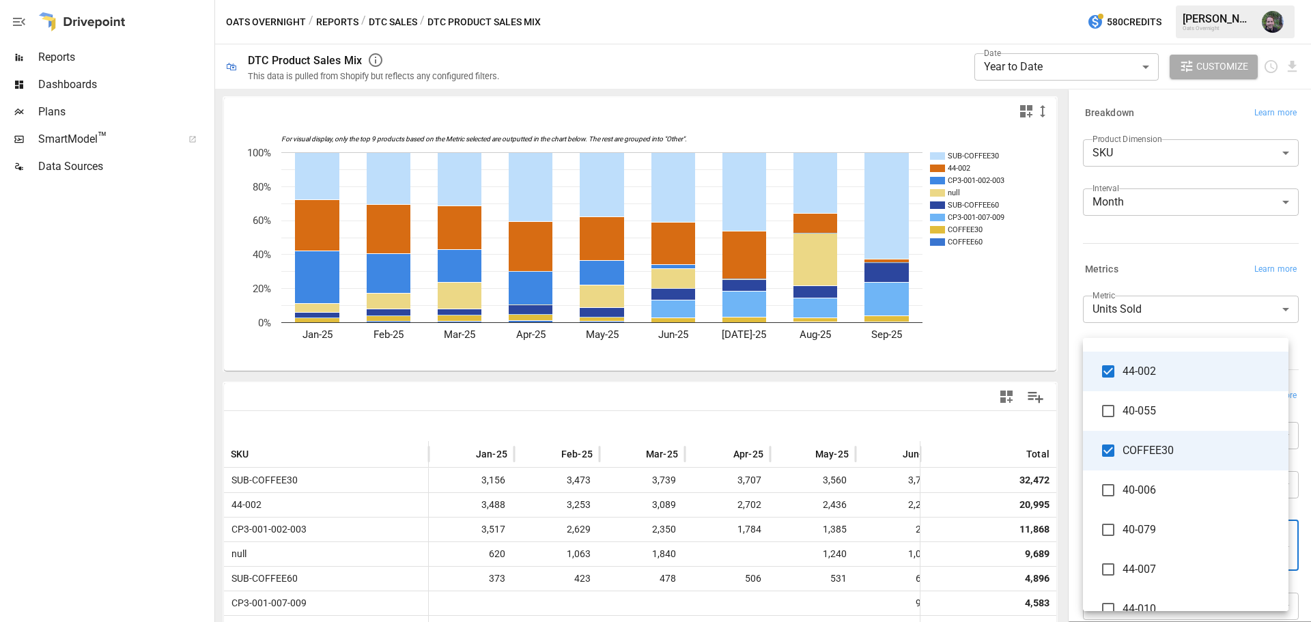
click at [1150, 376] on span "44-002" at bounding box center [1200, 371] width 155 height 16
type input "**********"
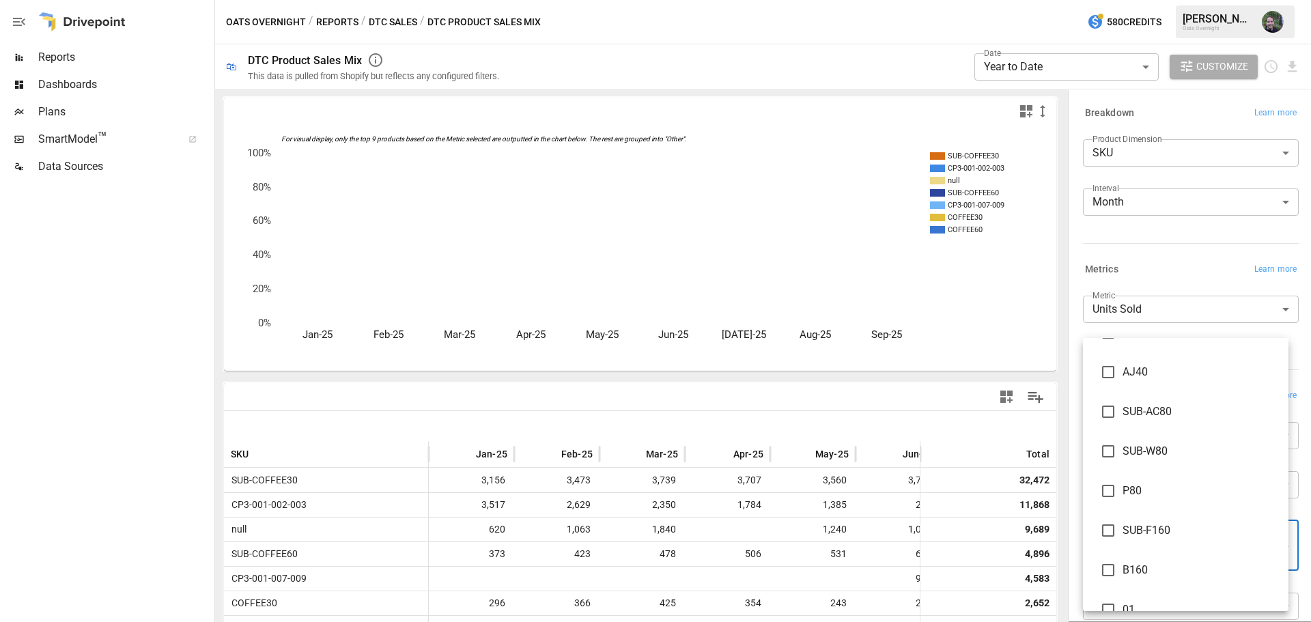
scroll to position [11015, 0]
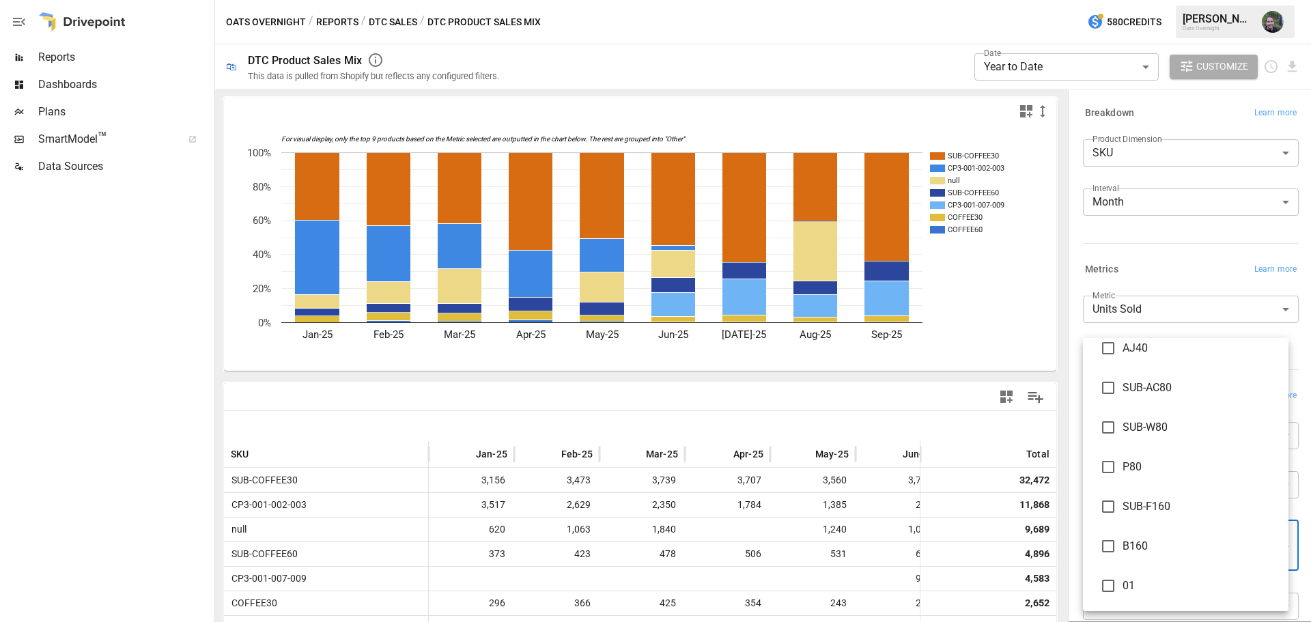
click at [1165, 262] on div at bounding box center [655, 311] width 1311 height 622
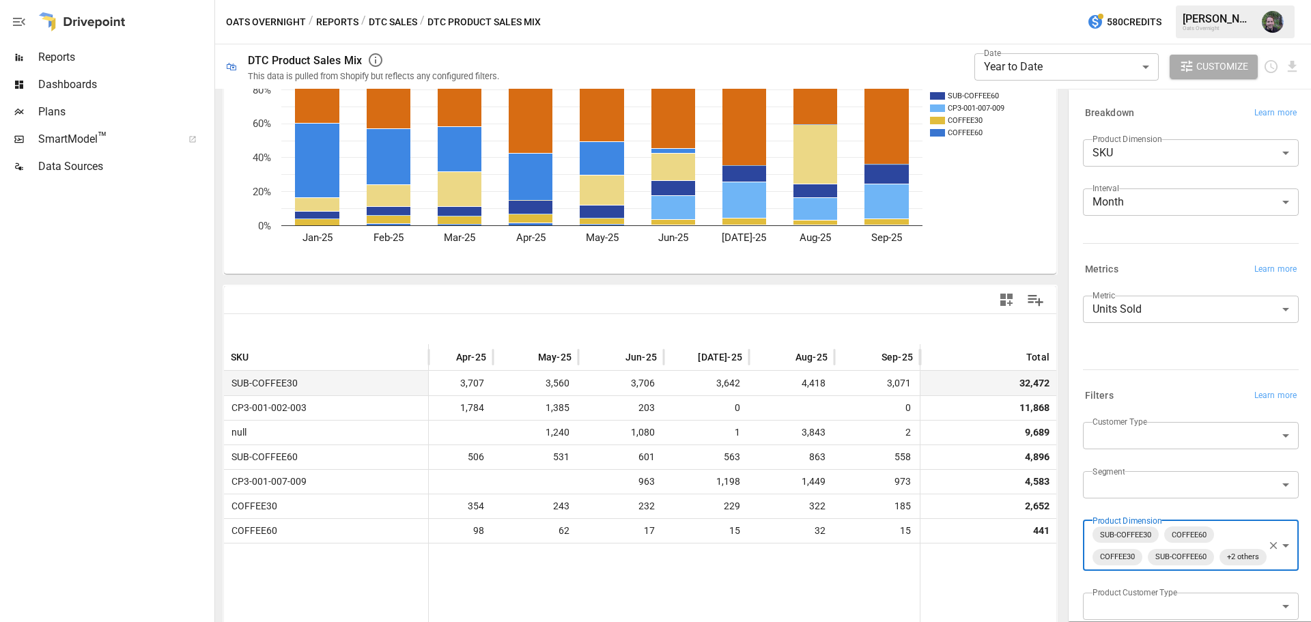
scroll to position [0, 0]
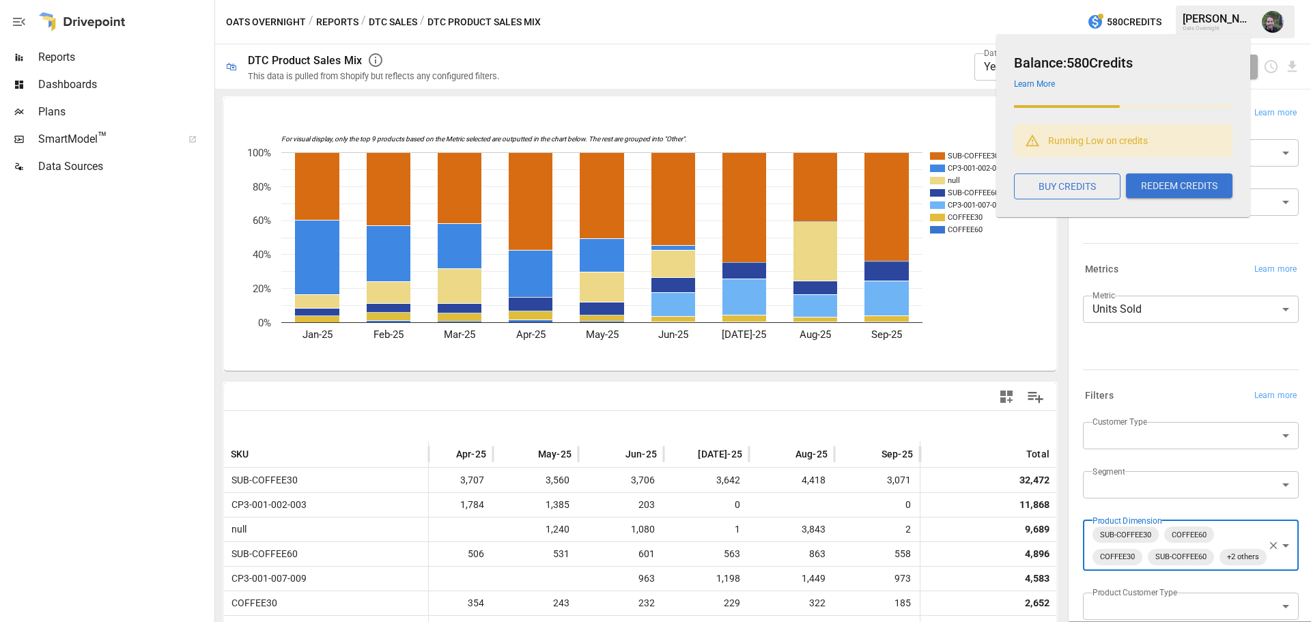
click at [882, 73] on div "**********" at bounding box center [908, 66] width 785 height 44
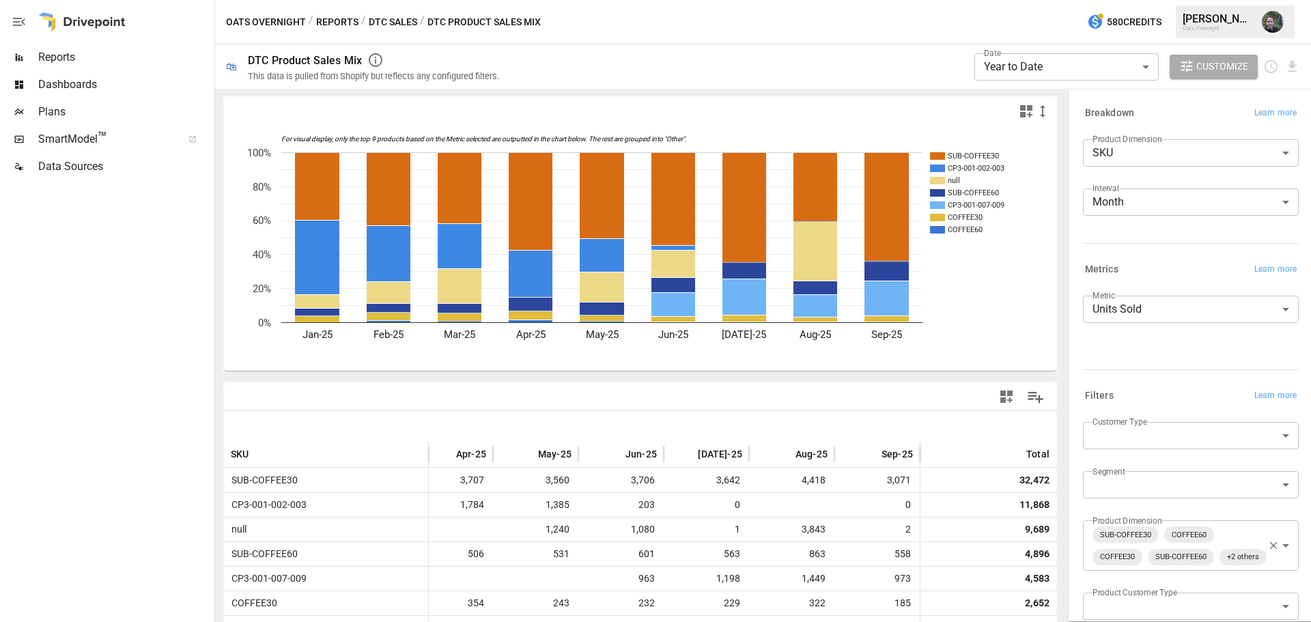
click at [1089, 0] on body "**********" at bounding box center [655, 0] width 1311 height 0
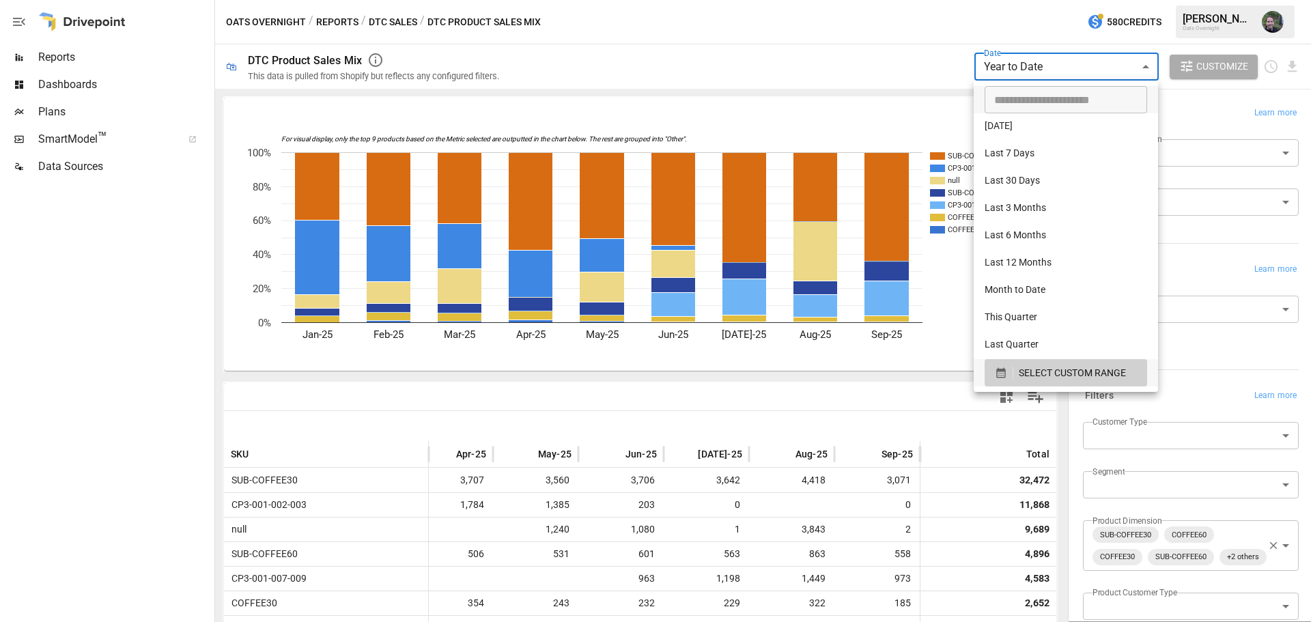
click at [1048, 262] on li "Last 12 Months" at bounding box center [1066, 263] width 184 height 27
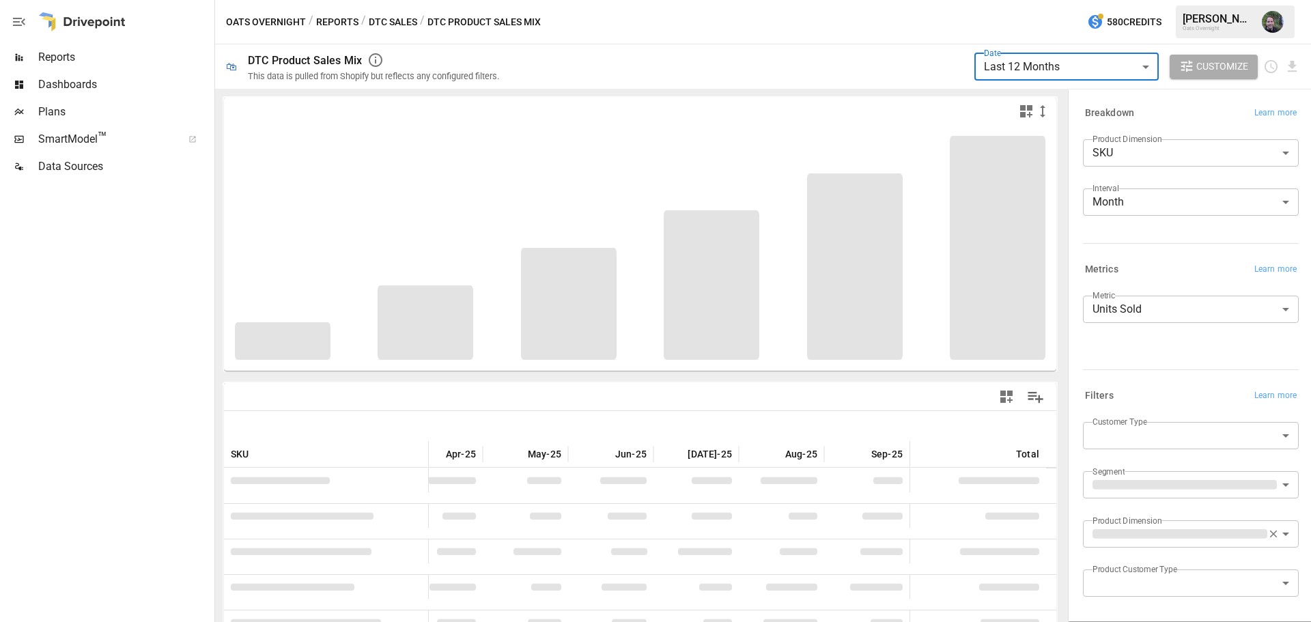
click at [1048, 0] on body "**********" at bounding box center [655, 0] width 1311 height 0
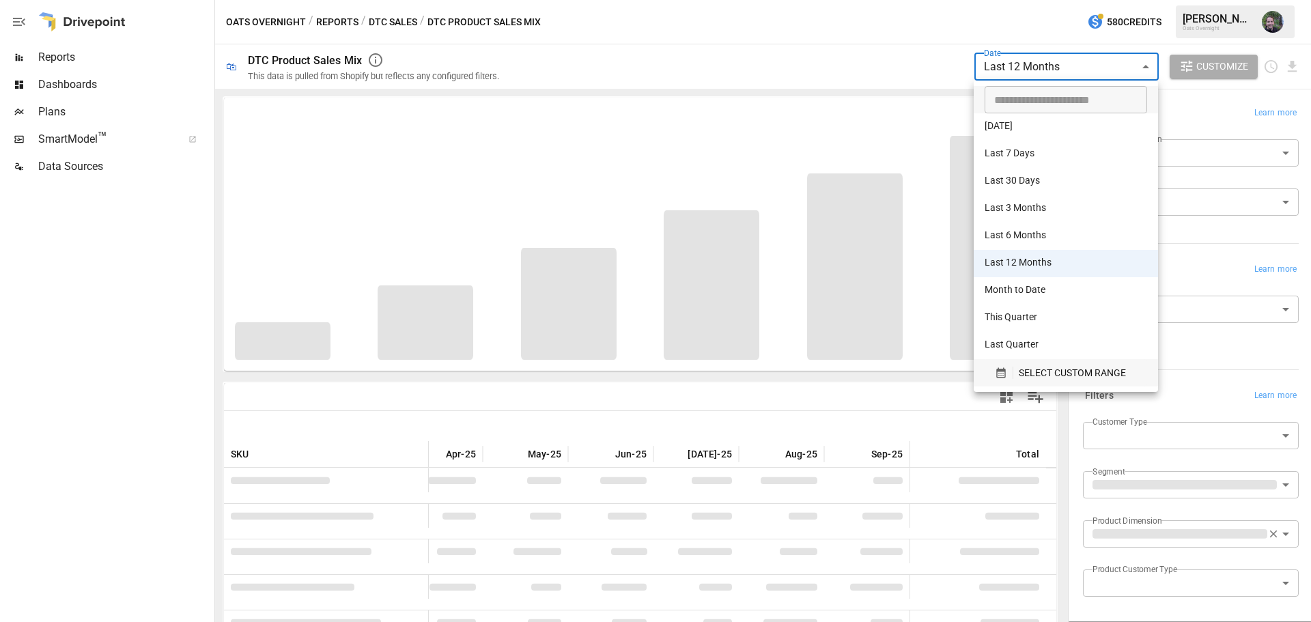
click at [1057, 366] on span "SELECT CUSTOM RANGE" at bounding box center [1072, 373] width 107 height 17
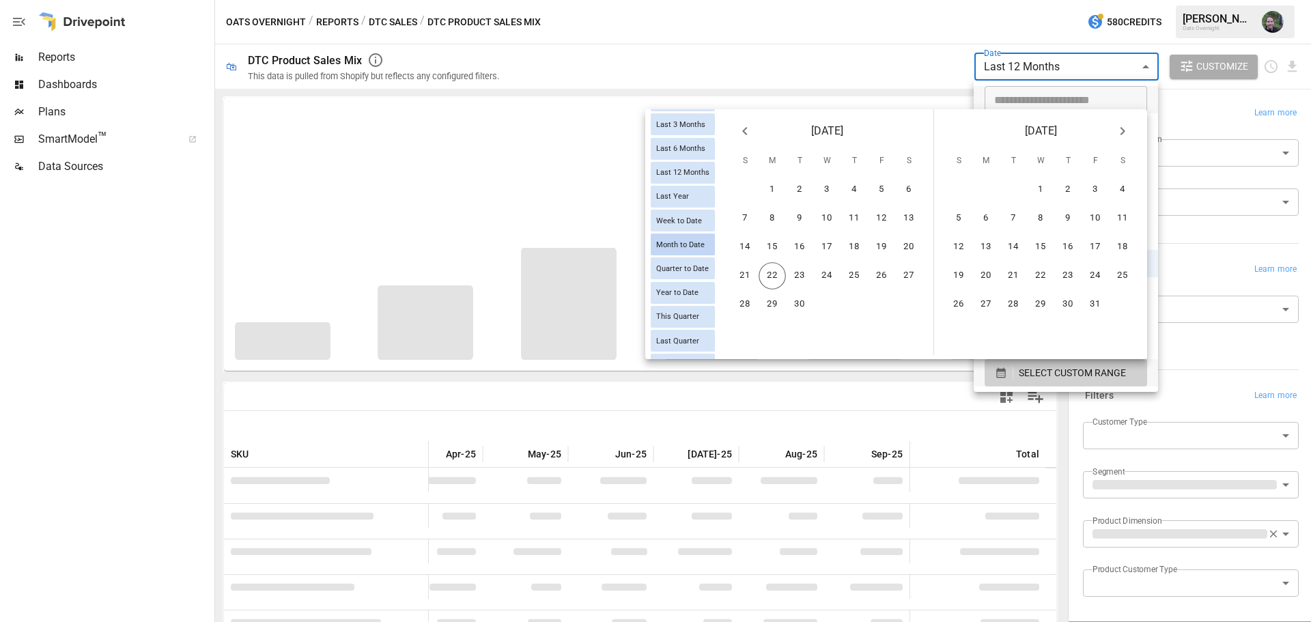
scroll to position [191, 0]
click at [681, 270] on span "Year to Date" at bounding box center [677, 270] width 53 height 9
type input "**********"
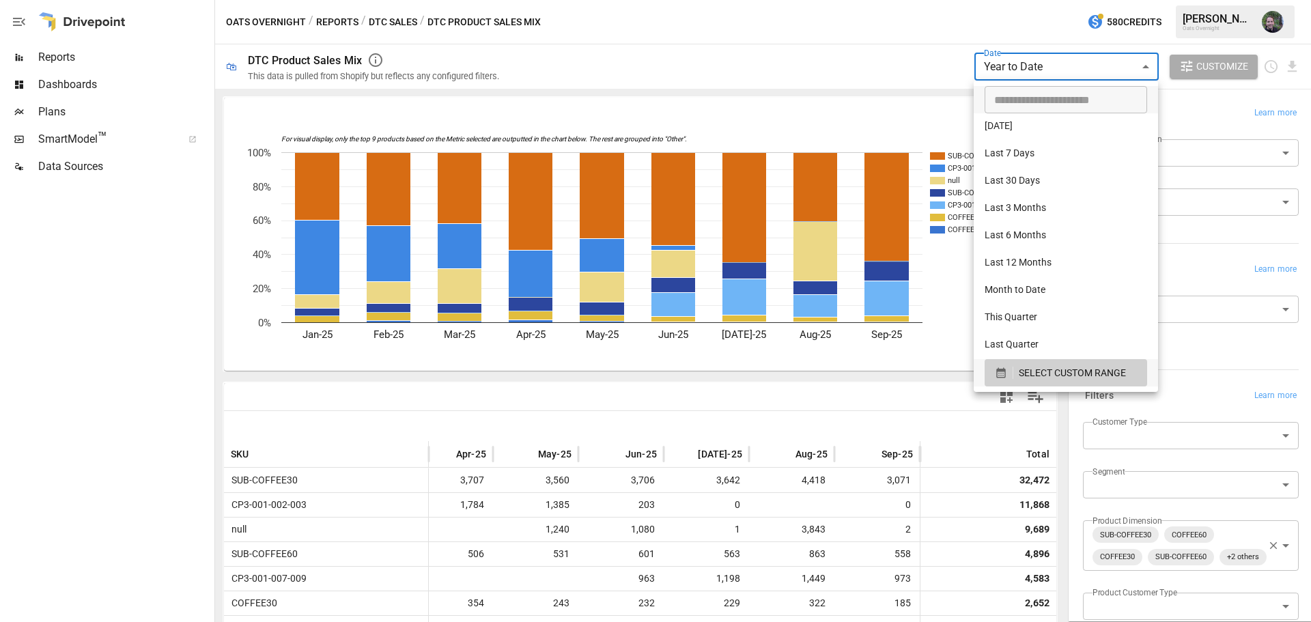
click at [841, 410] on div at bounding box center [655, 311] width 1311 height 622
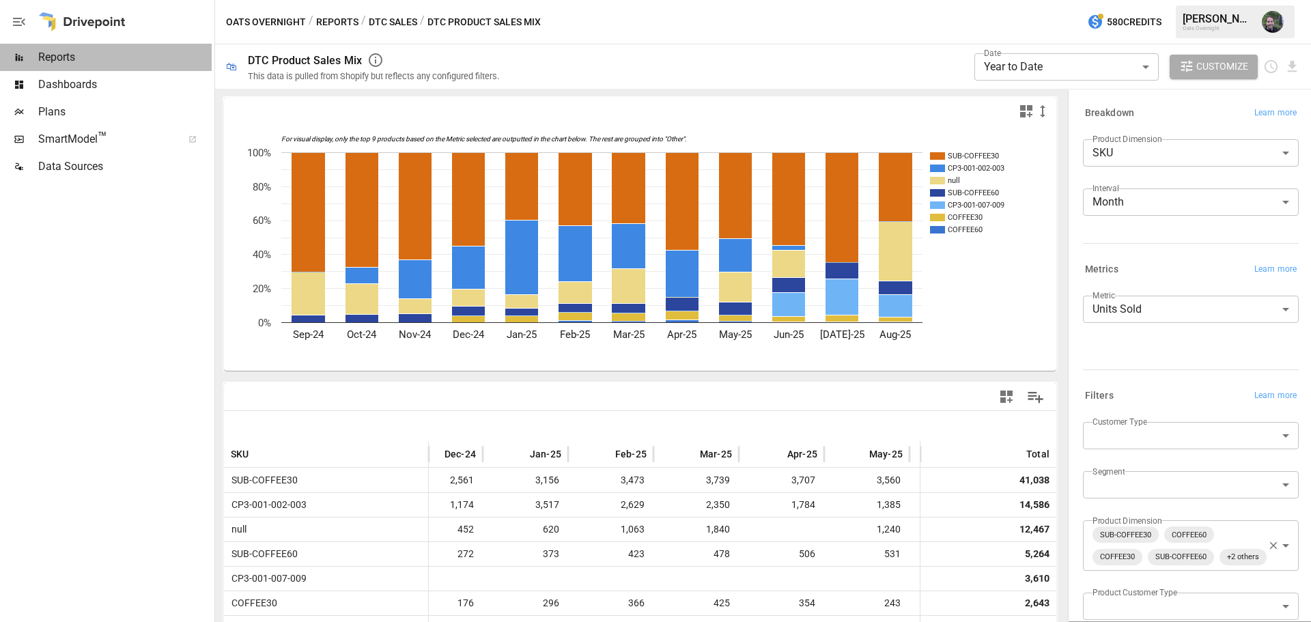
click at [76, 64] on span "Reports" at bounding box center [124, 57] width 173 height 16
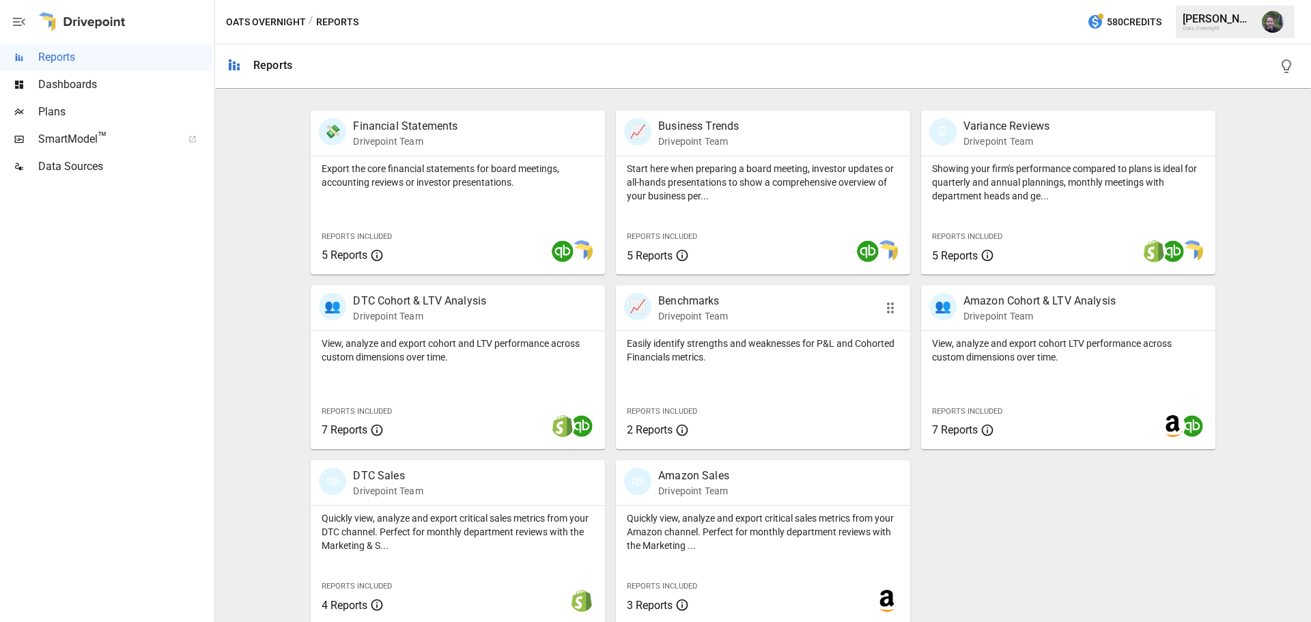
scroll to position [262, 0]
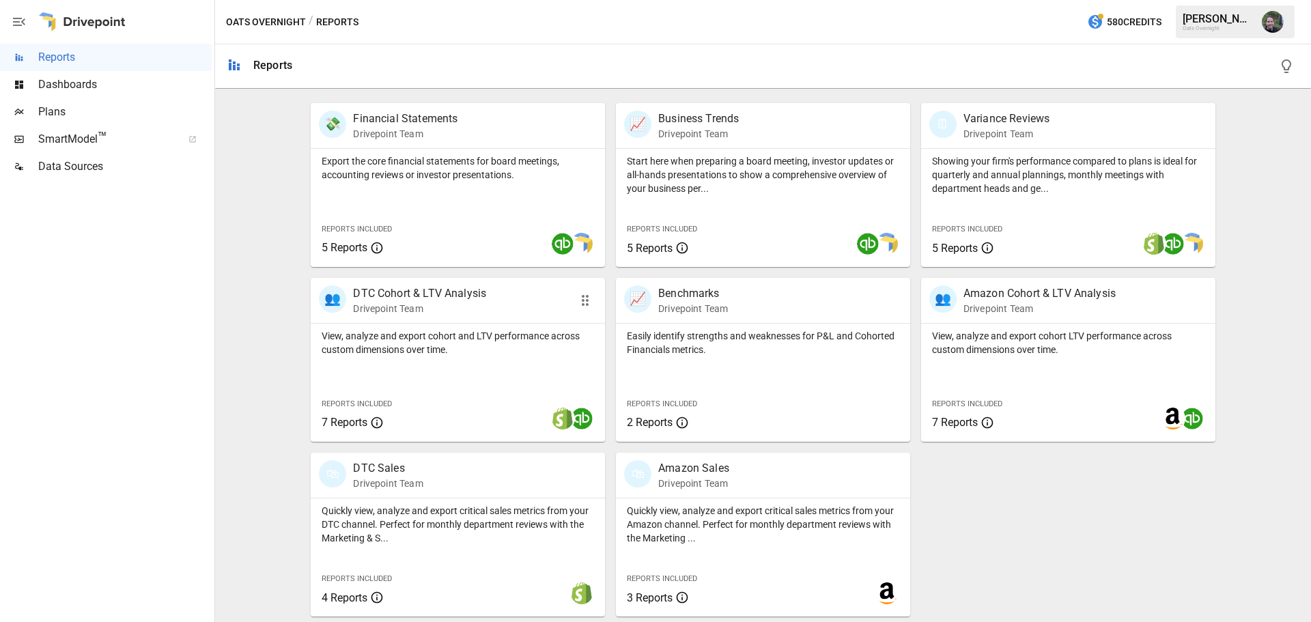
click at [433, 298] on p "DTC Cohort & LTV Analysis" at bounding box center [419, 293] width 133 height 16
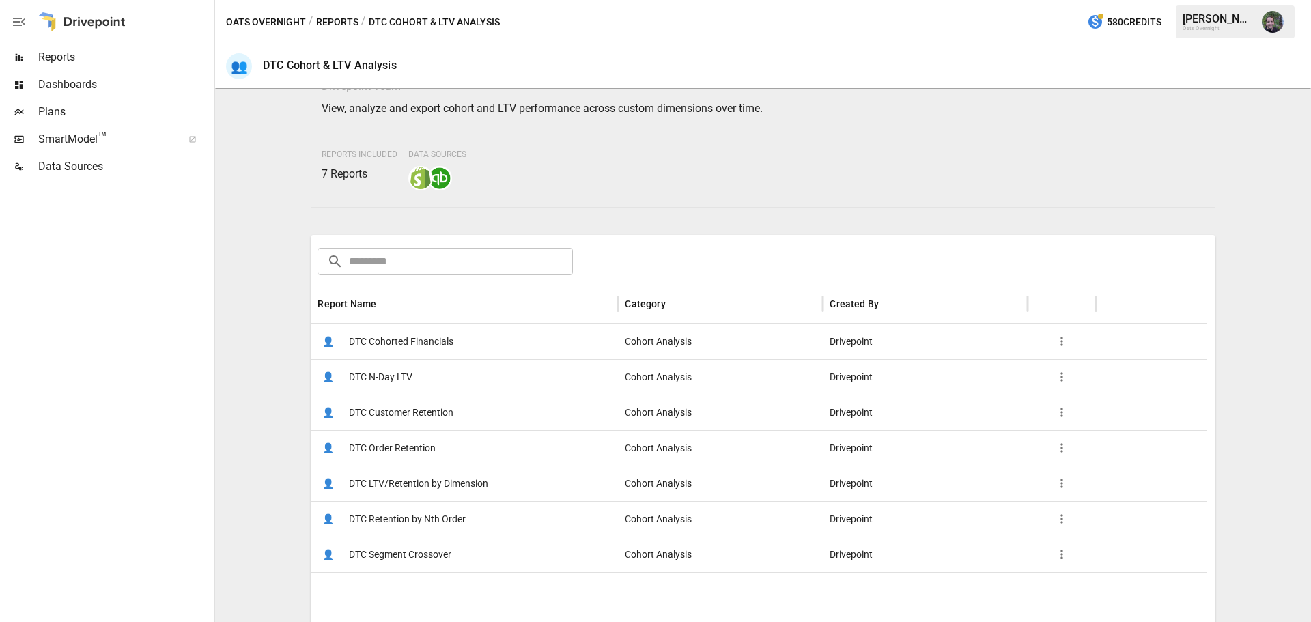
scroll to position [68, 0]
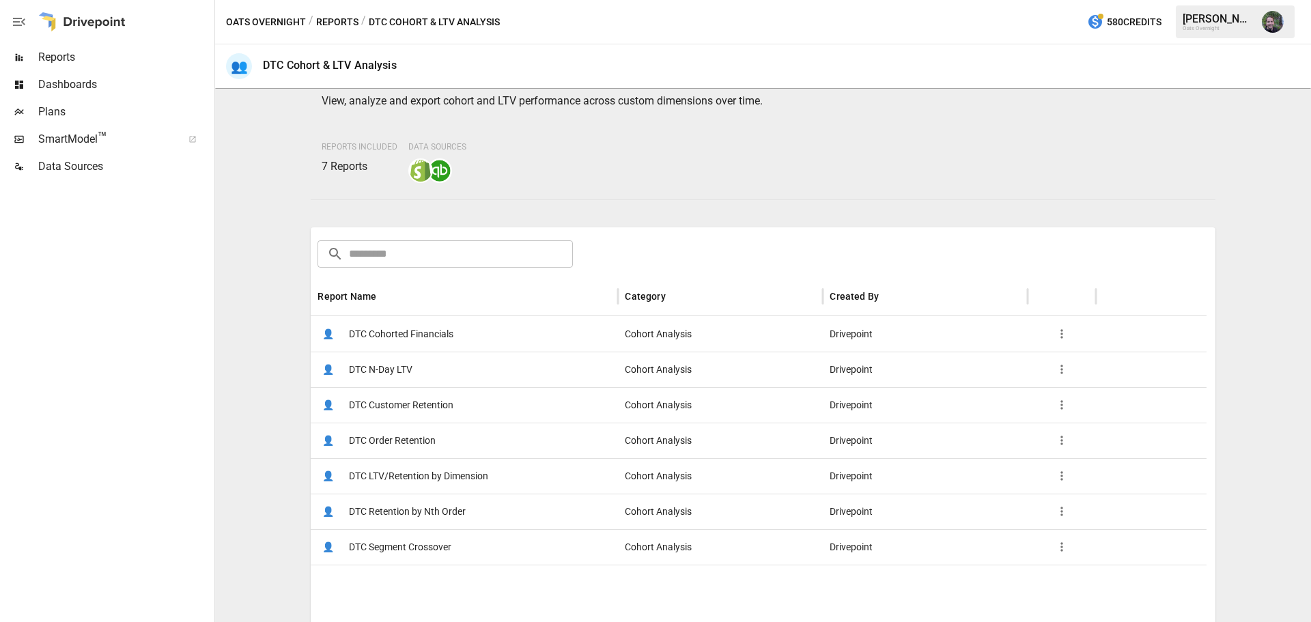
click at [437, 438] on div "👤 DTC Order Retention" at bounding box center [464, 441] width 307 height 36
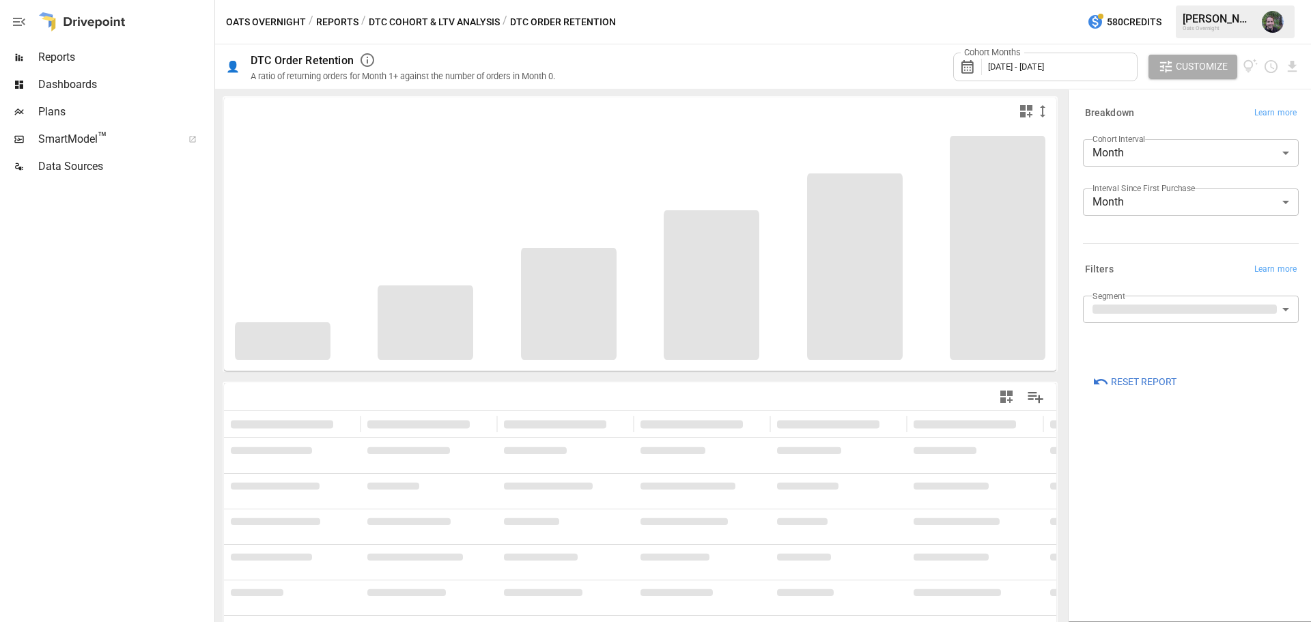
click at [1205, 0] on body "Reports Dashboards Plans SmartModel ™ Data Sources Oats Overnight / Reports / D…" at bounding box center [655, 0] width 1311 height 0
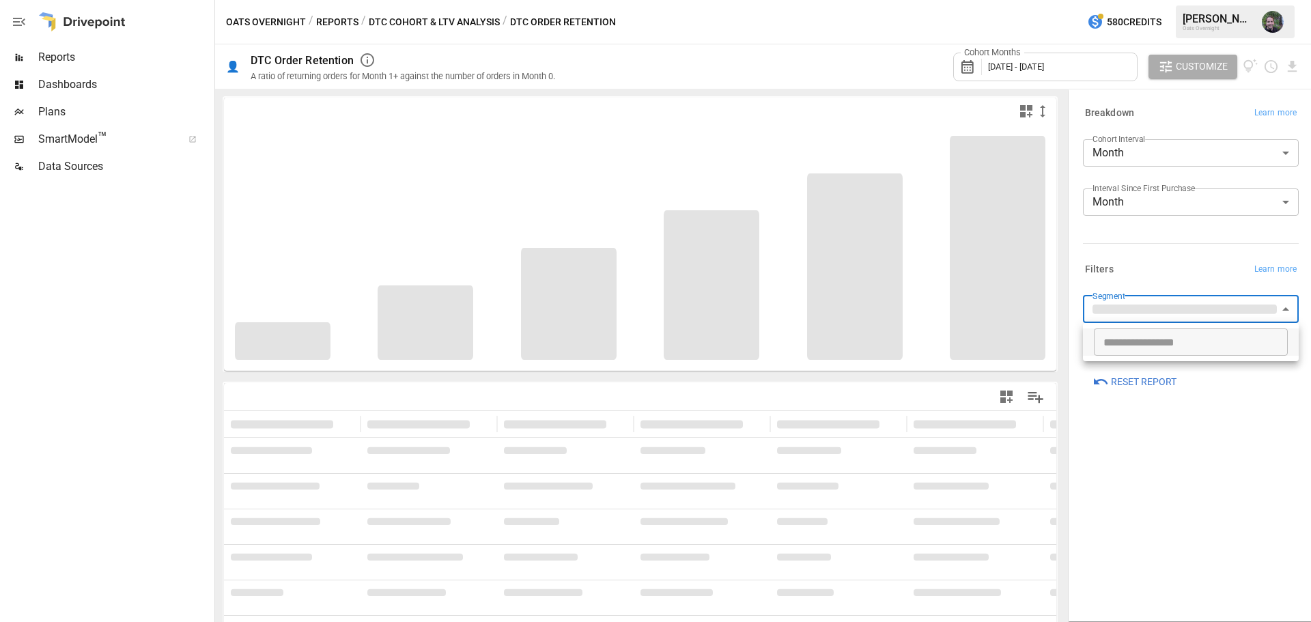
click at [1196, 279] on div at bounding box center [655, 311] width 1311 height 622
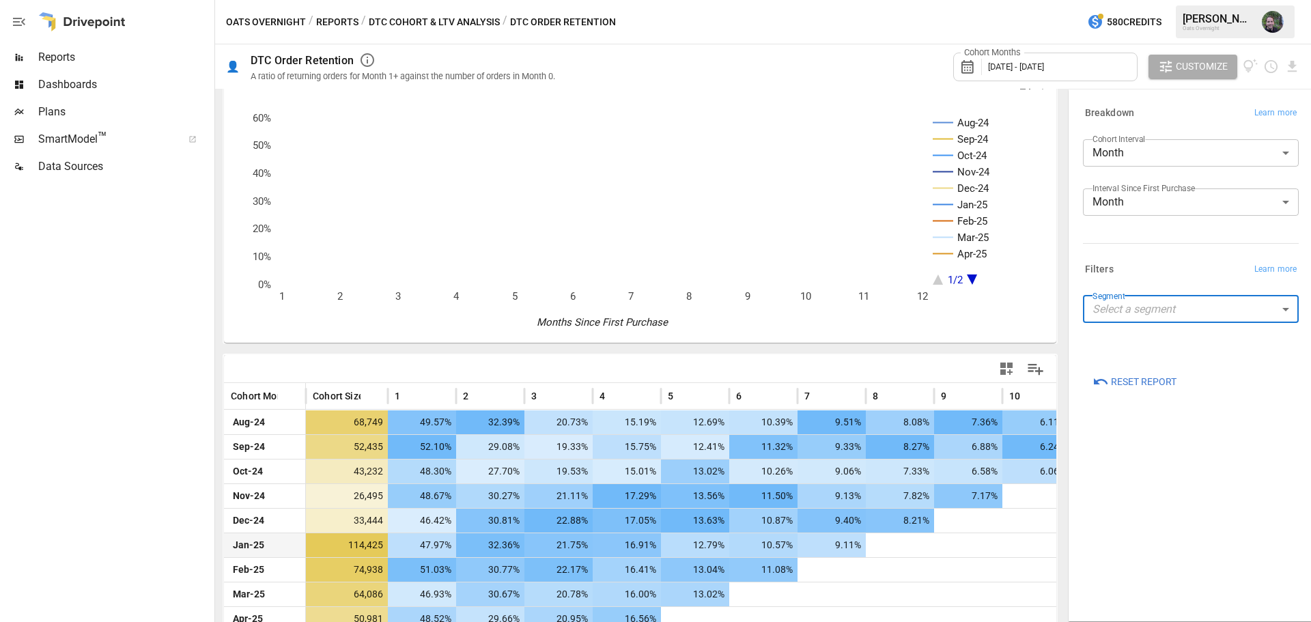
scroll to position [130, 0]
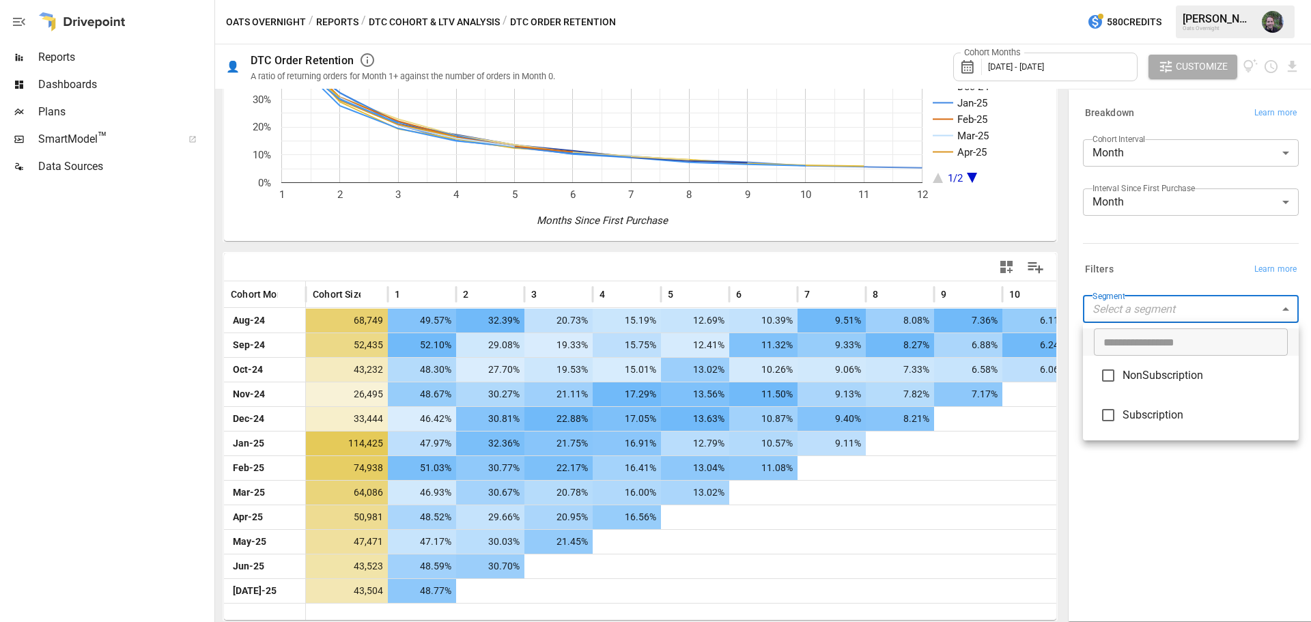
click at [1197, 0] on body "Reports Dashboards Plans SmartModel ™ Data Sources Oats Overnight / Reports / D…" at bounding box center [655, 0] width 1311 height 0
click at [1197, 315] on div at bounding box center [655, 311] width 1311 height 622
click at [1188, 0] on body "Reports Dashboards Plans SmartModel ™ Data Sources Oats Overnight / Reports / D…" at bounding box center [655, 0] width 1311 height 0
click at [1192, 306] on div at bounding box center [655, 311] width 1311 height 622
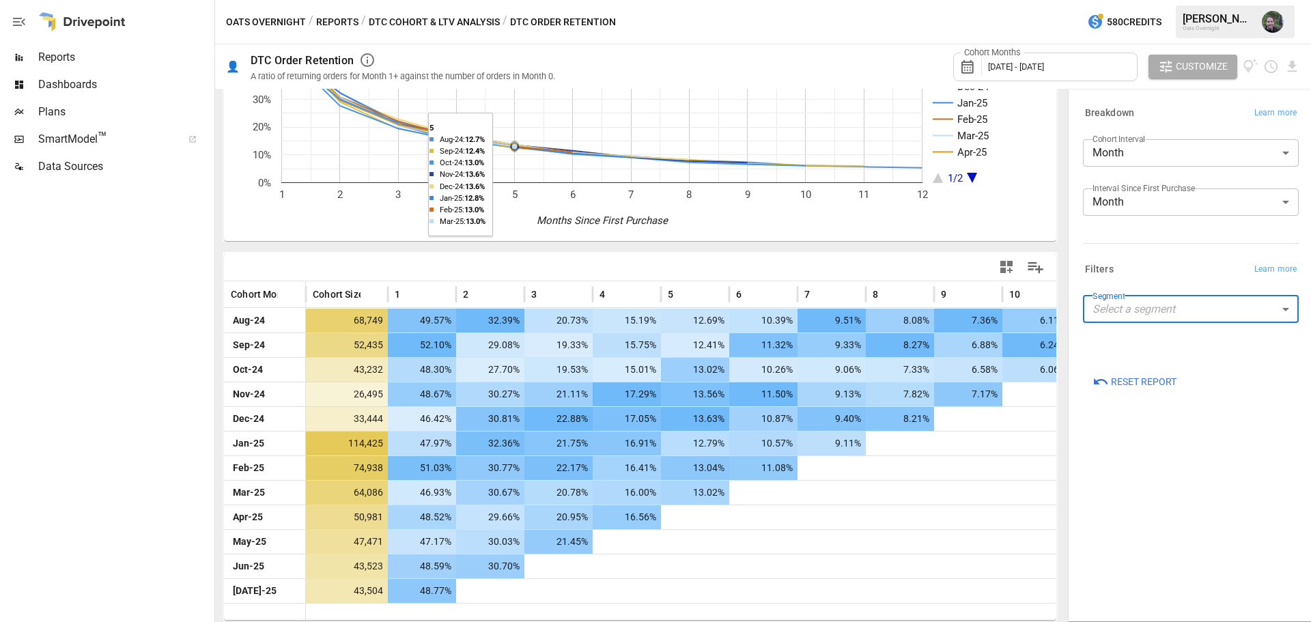
click at [461, 20] on button "DTC Cohort & LTV Analysis" at bounding box center [434, 22] width 131 height 17
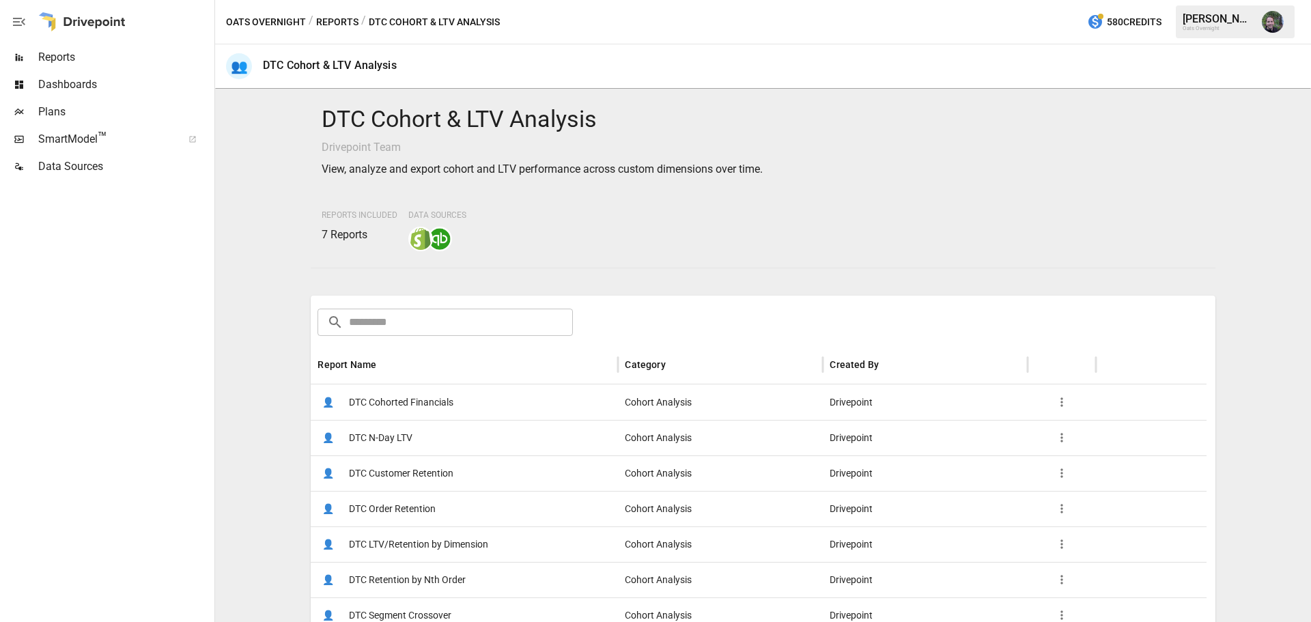
click at [432, 471] on span "DTC Customer Retention" at bounding box center [401, 473] width 104 height 35
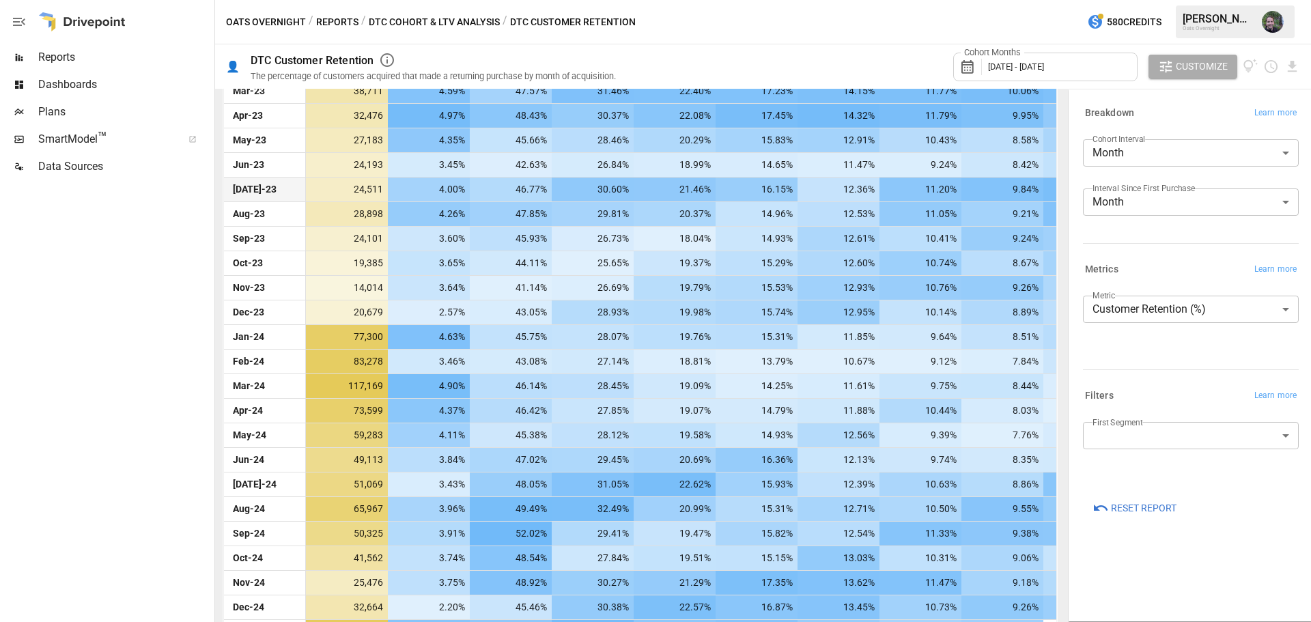
scroll to position [410, 0]
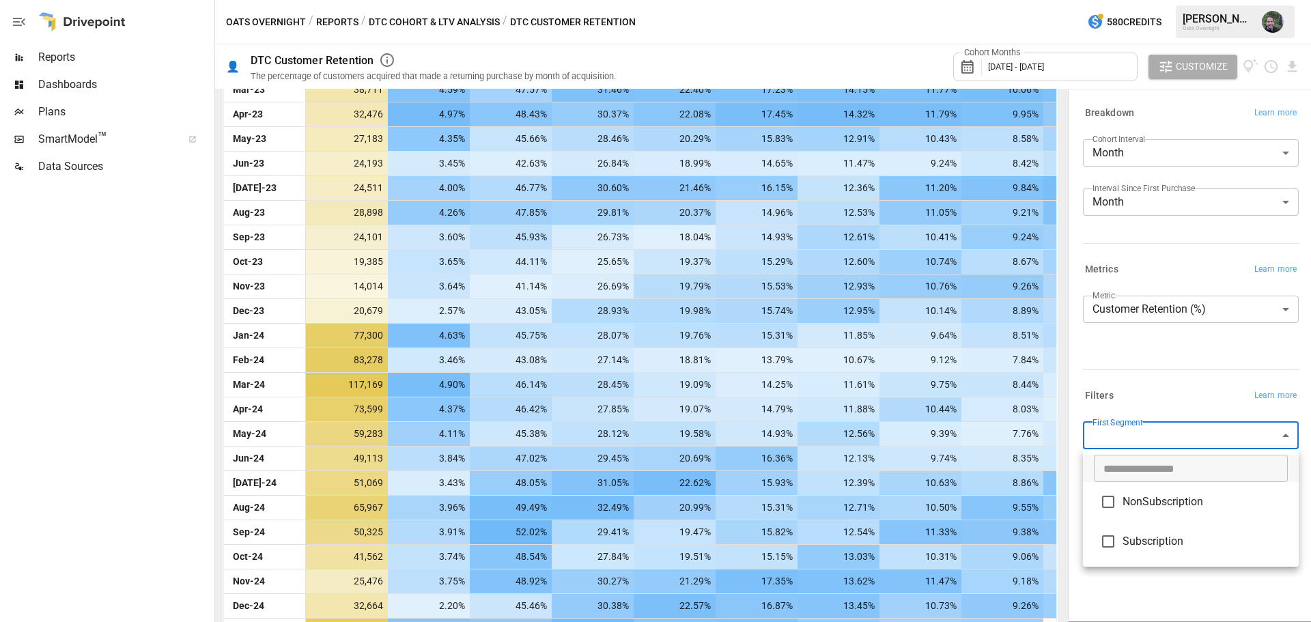
click at [1174, 0] on body "Reports Dashboards Plans SmartModel ™ Data Sources Oats Overnight / Reports / D…" at bounding box center [655, 0] width 1311 height 0
click at [1174, 444] on div at bounding box center [655, 311] width 1311 height 622
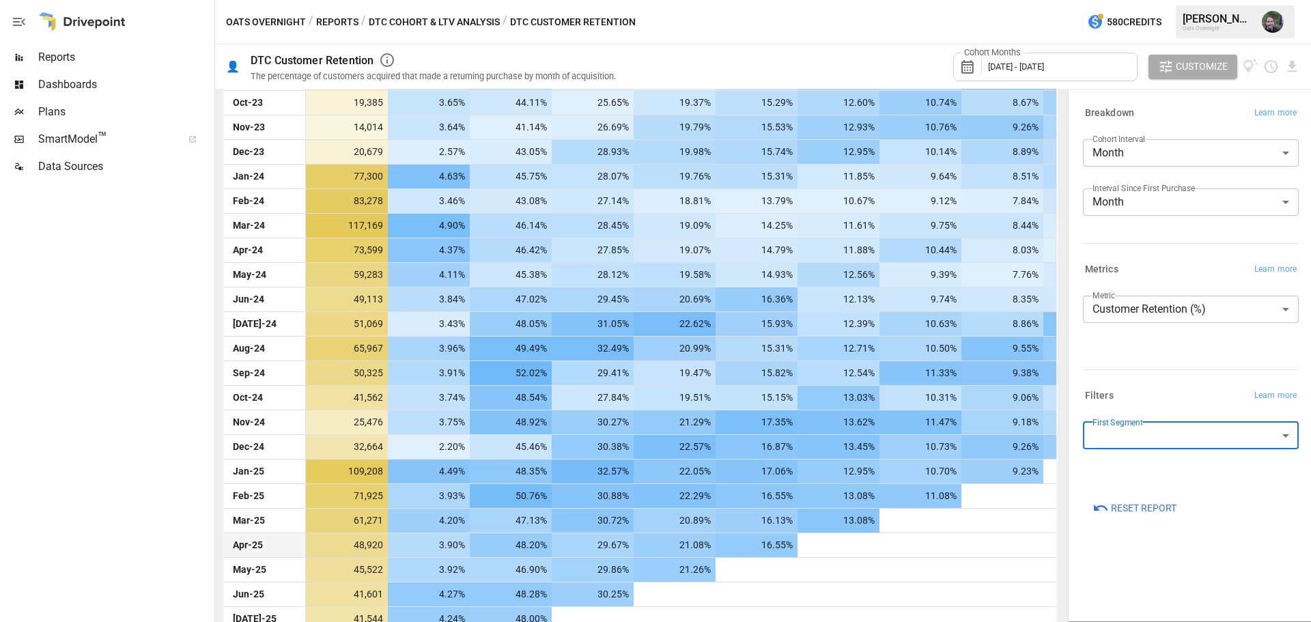
scroll to position [597, 0]
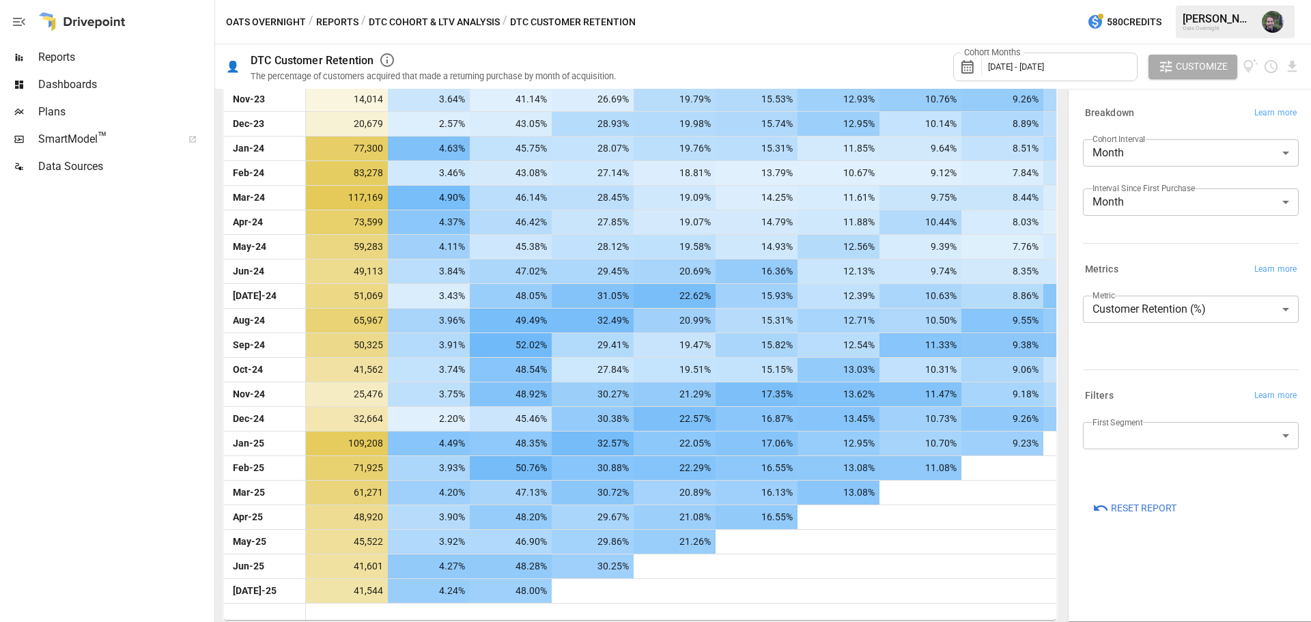
click at [1094, 64] on div "Cohort Months [DATE] - [DATE]" at bounding box center [1045, 67] width 184 height 29
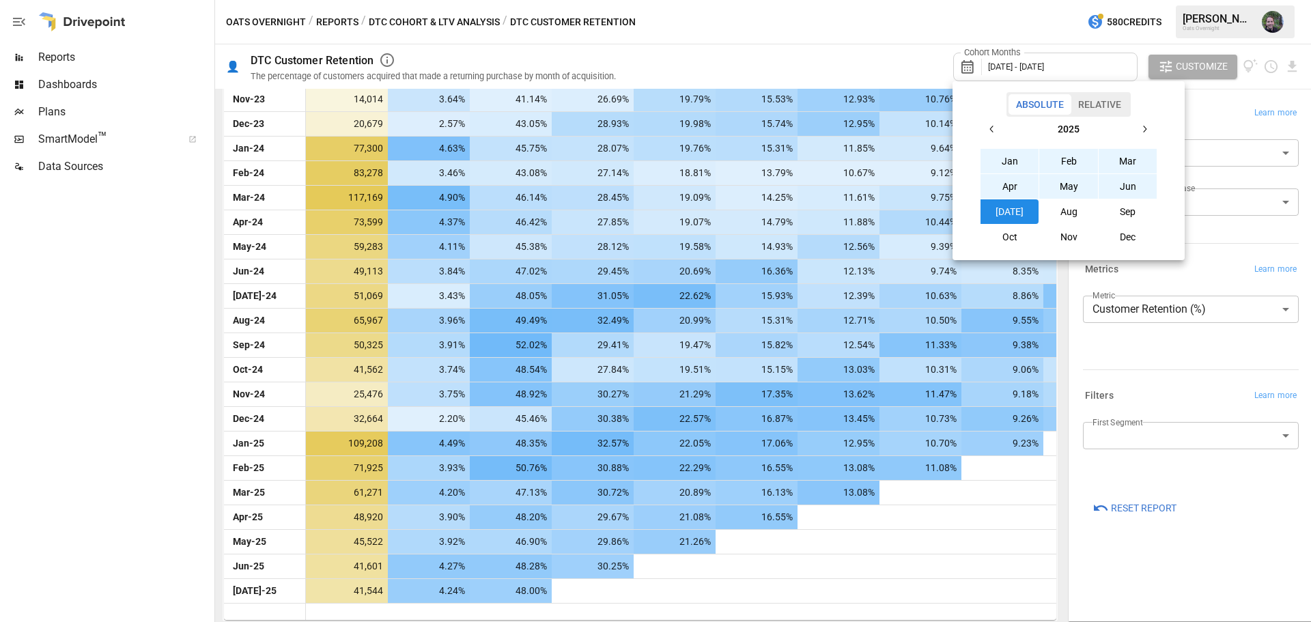
click at [1201, 553] on div at bounding box center [655, 311] width 1311 height 622
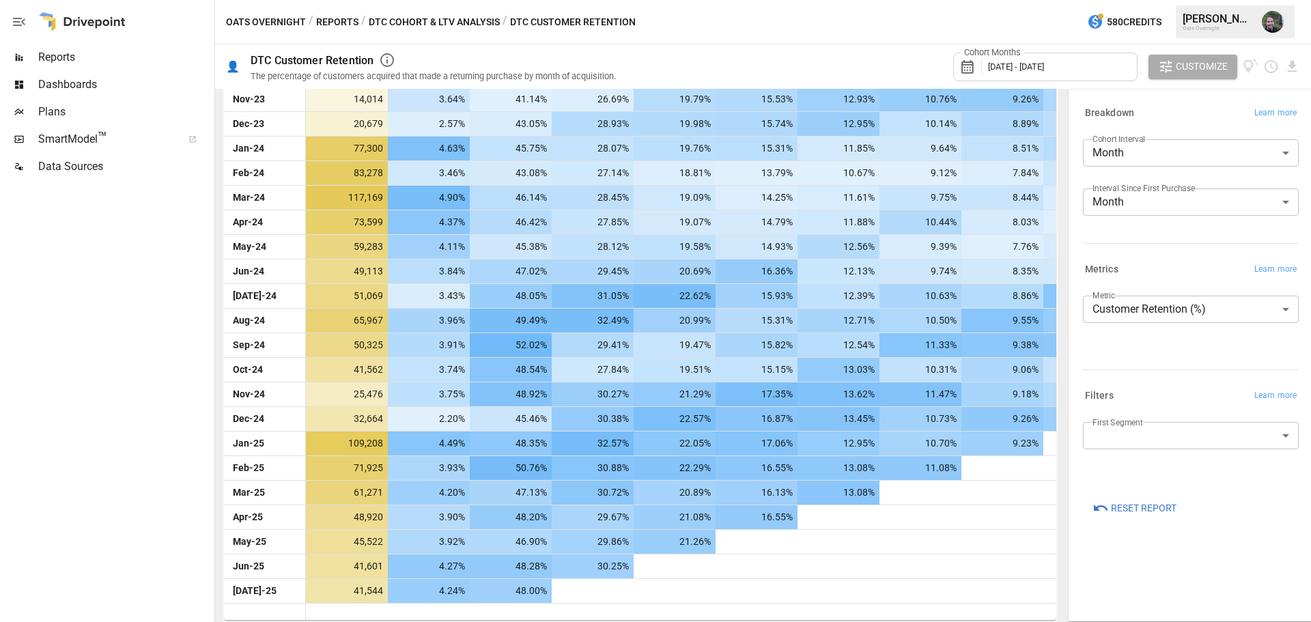
click at [1066, 61] on div "Cohort Months [DATE] - [DATE]" at bounding box center [1045, 67] width 184 height 29
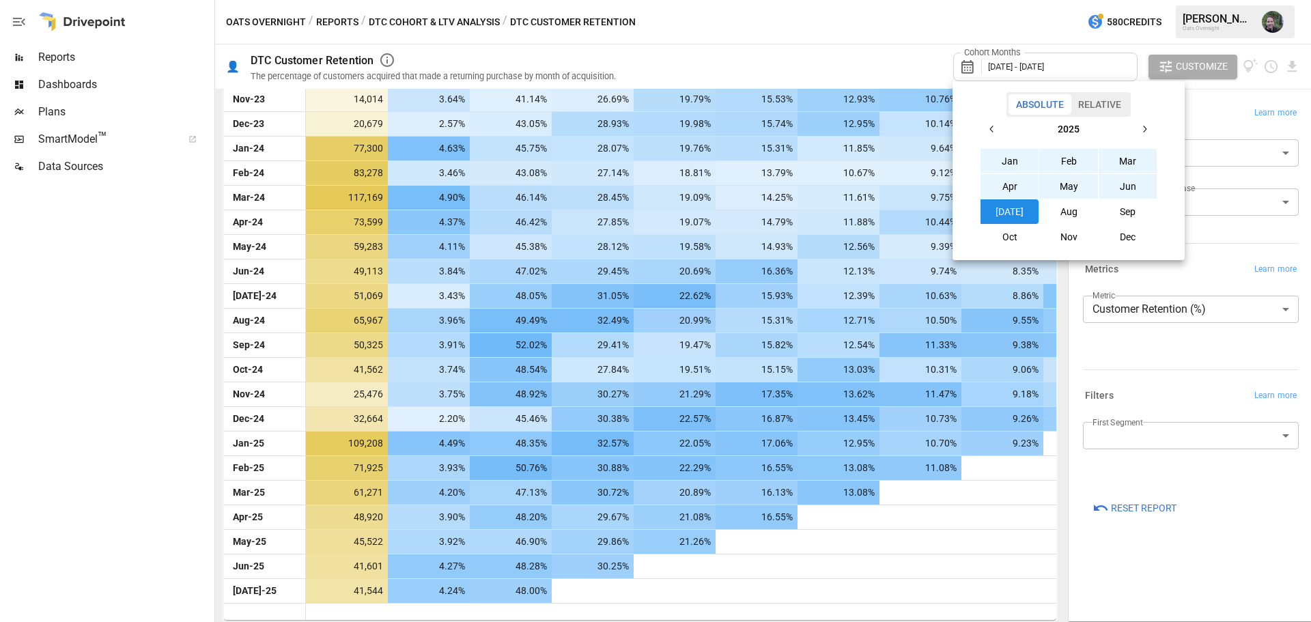
click at [1076, 218] on button "Aug" at bounding box center [1069, 211] width 59 height 25
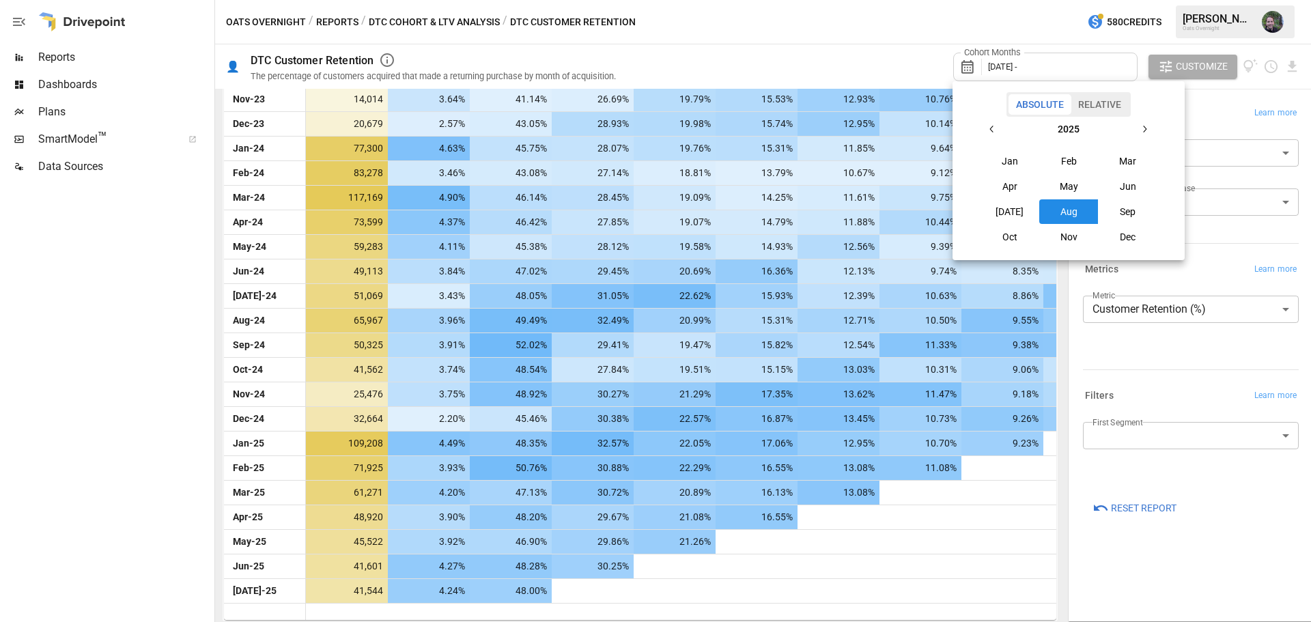
click at [994, 130] on icon "button" at bounding box center [992, 129] width 11 height 11
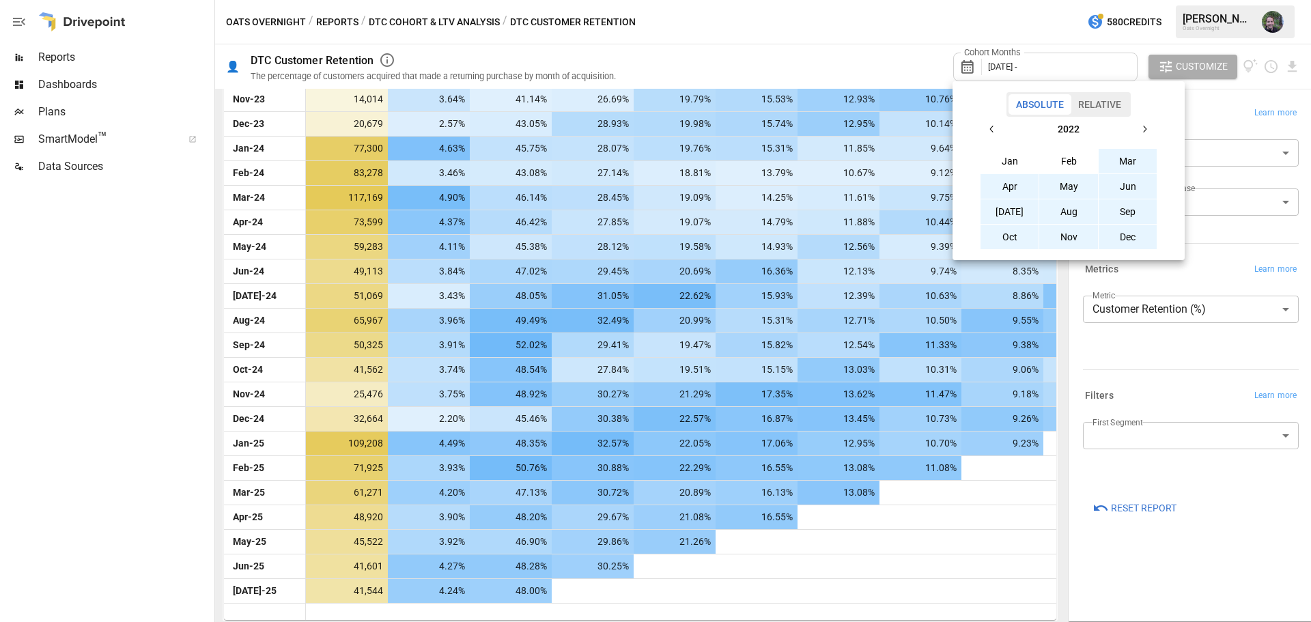
click at [1137, 130] on button "button" at bounding box center [1144, 129] width 25 height 25
click at [1139, 130] on button "button" at bounding box center [1144, 129] width 25 height 25
click at [999, 162] on button "Jan" at bounding box center [1010, 161] width 59 height 25
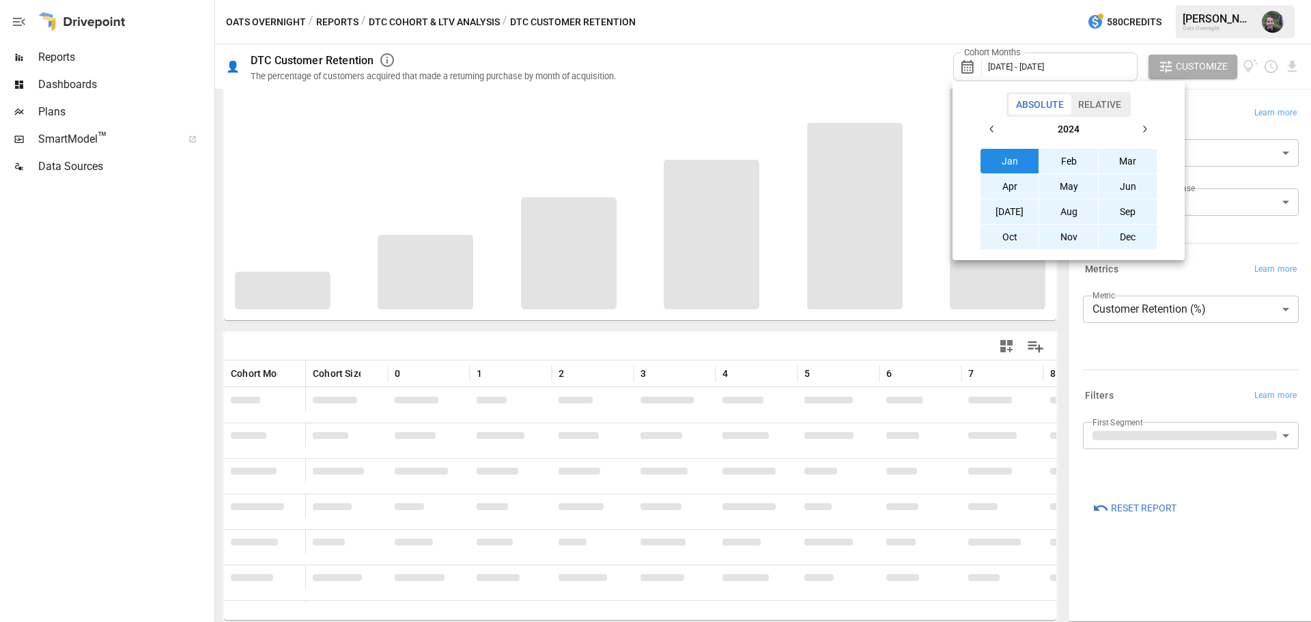
scroll to position [51, 0]
click at [1174, 585] on div at bounding box center [655, 311] width 1311 height 622
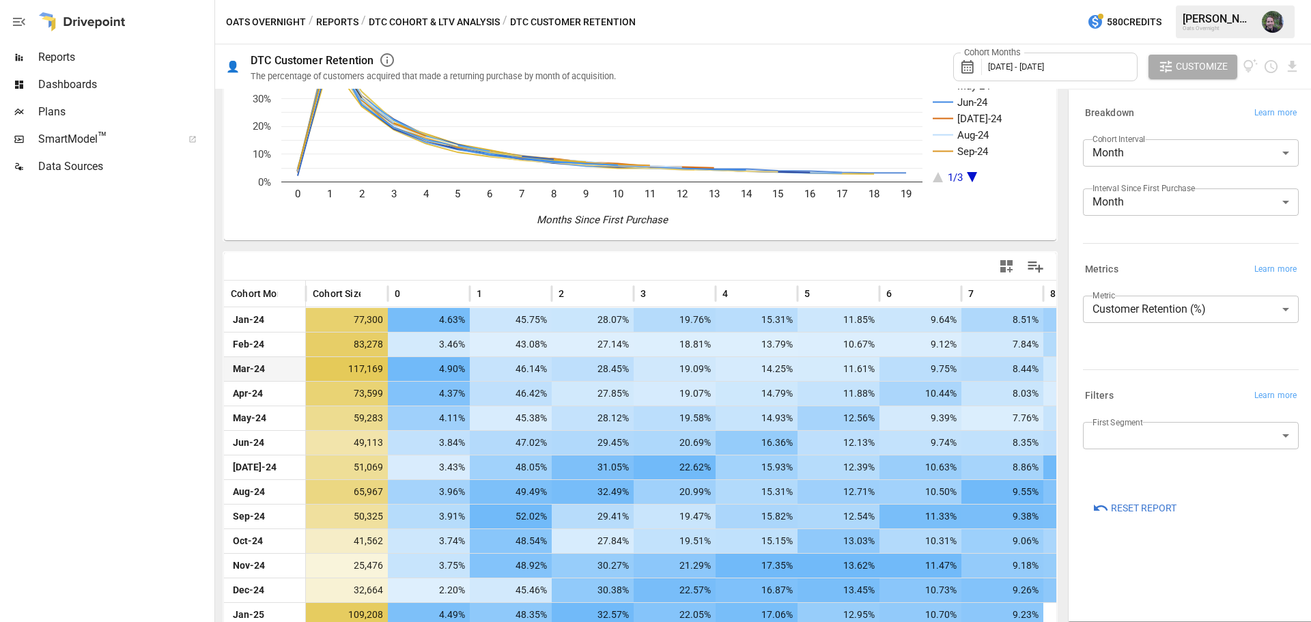
scroll to position [326, 0]
